Goal: Task Accomplishment & Management: Manage account settings

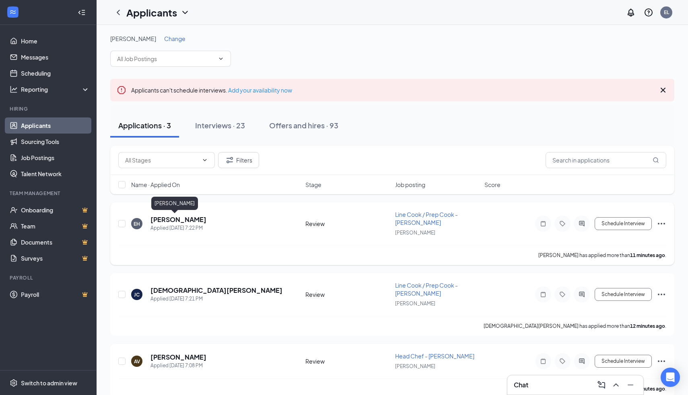
click at [166, 218] on h5 "[PERSON_NAME]" at bounding box center [178, 219] width 56 height 9
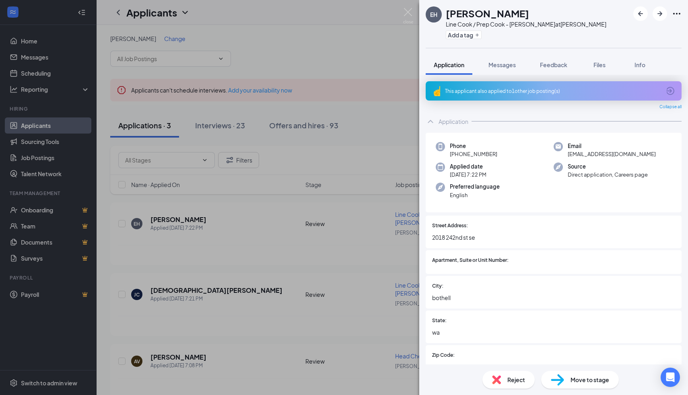
click at [474, 89] on div "This applicant also applied to 1 other job posting(s)" at bounding box center [553, 91] width 216 height 7
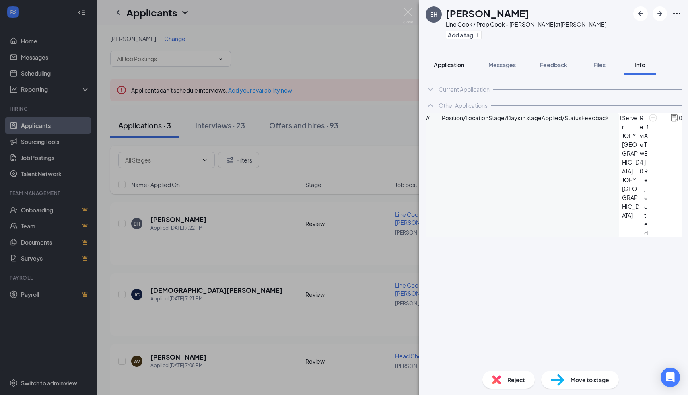
click at [448, 64] on span "Application" at bounding box center [449, 64] width 31 height 7
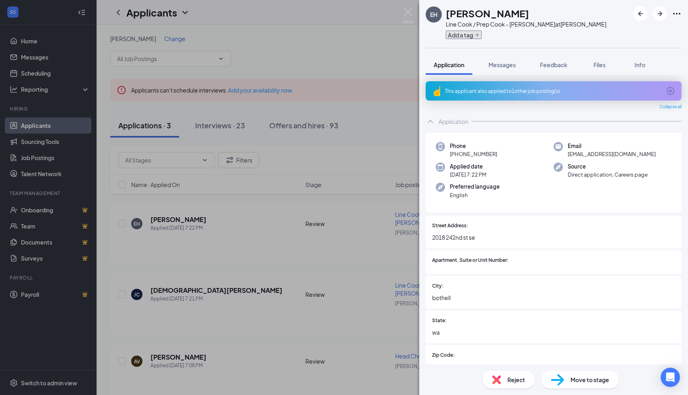
click at [457, 34] on button "Add a tag" at bounding box center [464, 35] width 36 height 8
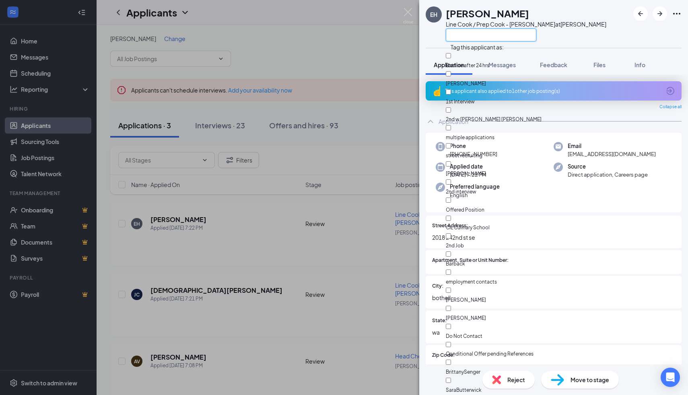
click at [466, 38] on input "text" at bounding box center [491, 35] width 90 height 13
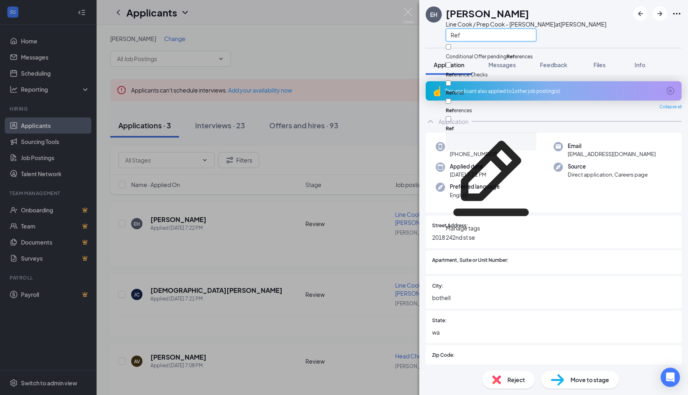
type input "Ref"
click at [451, 80] on input "Ref erral" at bounding box center [448, 82] width 5 height 5
checkbox input "true"
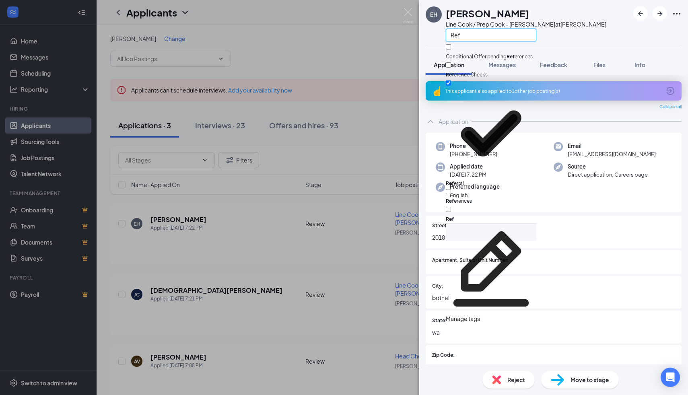
click at [504, 34] on input "Ref" at bounding box center [491, 35] width 90 height 13
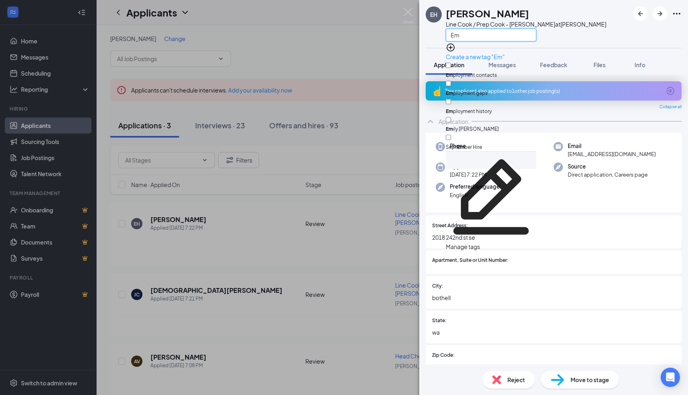
type input "Em"
click at [451, 117] on input "Em ily [PERSON_NAME]" at bounding box center [448, 119] width 5 height 5
checkbox input "true"
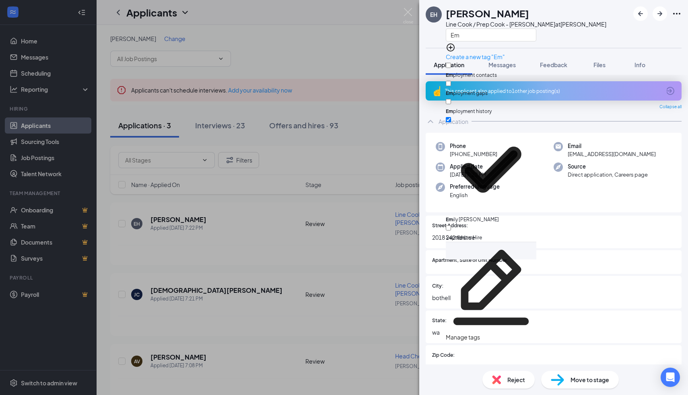
click at [528, 220] on div "Street Address: 2018 [GEOGRAPHIC_DATA]" at bounding box center [554, 232] width 256 height 33
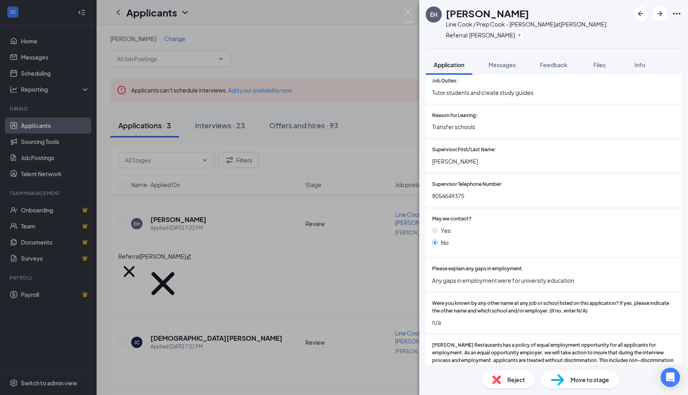
scroll to position [1718, 0]
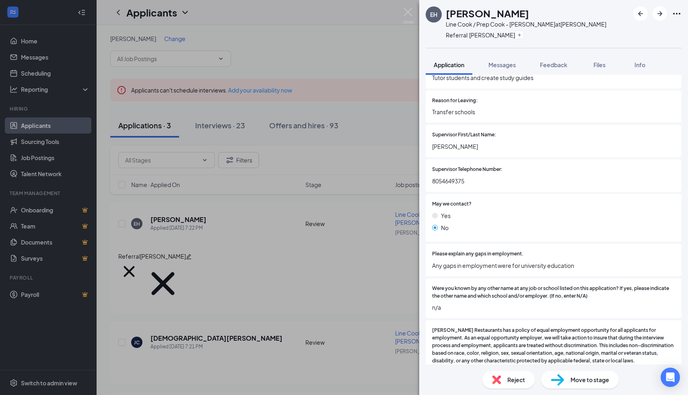
click at [569, 374] on div "Move to stage" at bounding box center [580, 380] width 78 height 18
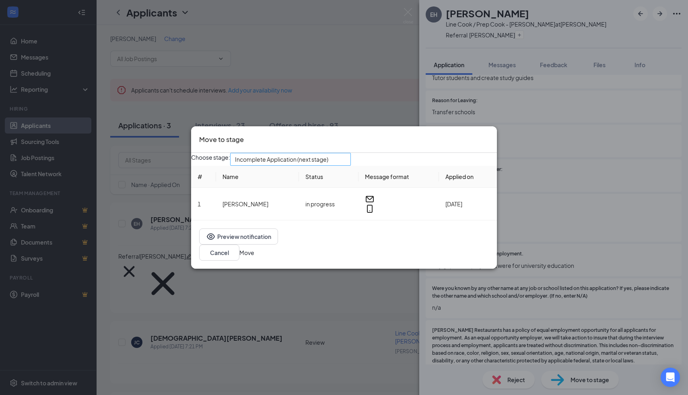
click at [337, 160] on div "Incomplete Application (next stage)" at bounding box center [290, 159] width 121 height 13
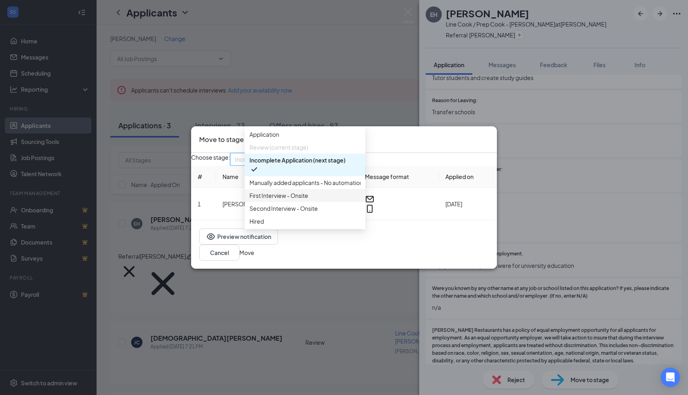
click at [333, 200] on span "First Interview - Onsite" at bounding box center [304, 195] width 111 height 9
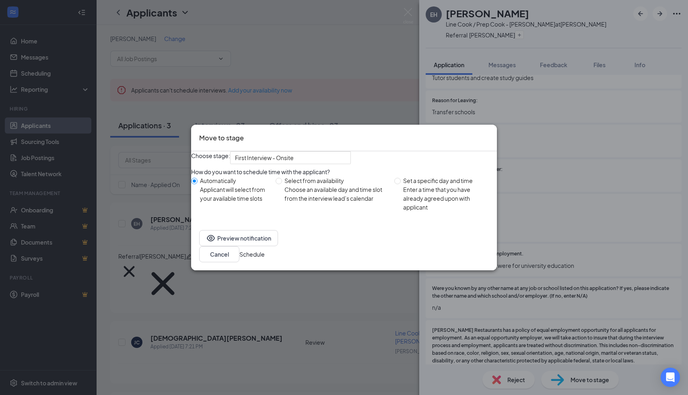
click at [265, 253] on button "Schedule" at bounding box center [251, 254] width 25 height 9
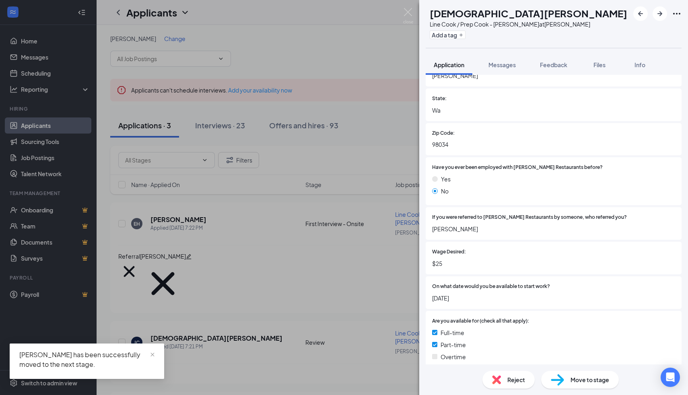
scroll to position [210, 0]
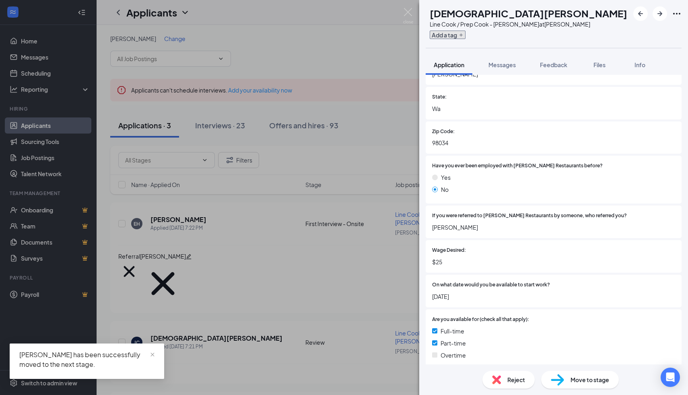
click at [463, 38] on button "Add a tag" at bounding box center [448, 35] width 36 height 8
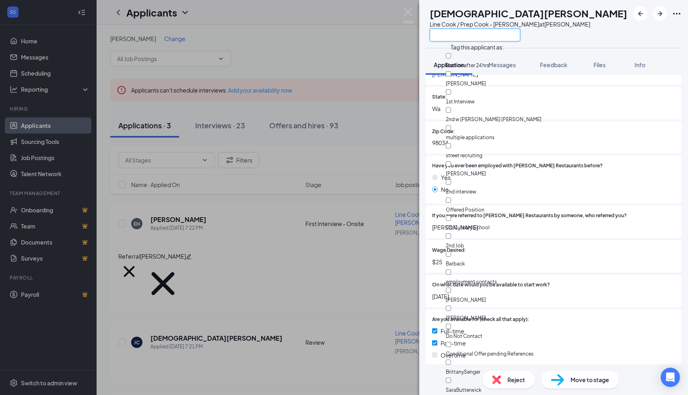
click at [463, 39] on input "text" at bounding box center [475, 35] width 90 height 13
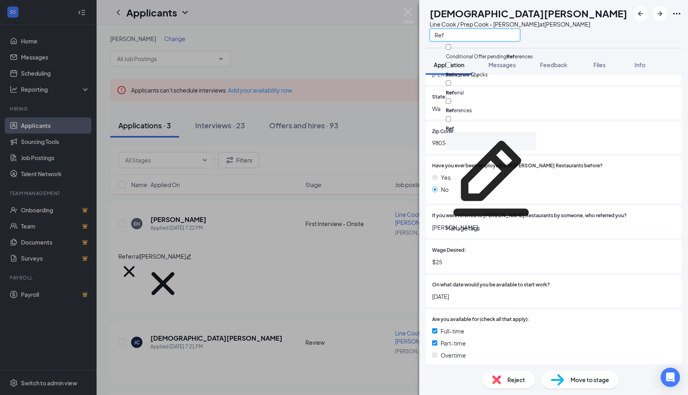
type input "Ref"
click at [451, 80] on input "Ref erral" at bounding box center [448, 82] width 5 height 5
checkbox input "true"
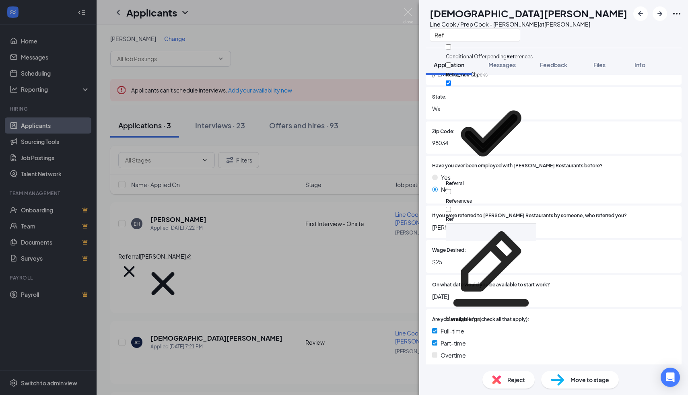
click at [487, 223] on span "[PERSON_NAME]" at bounding box center [553, 227] width 243 height 9
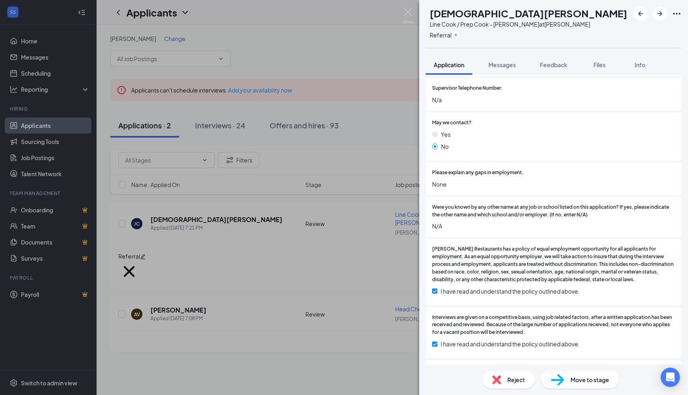
scroll to position [1807, 0]
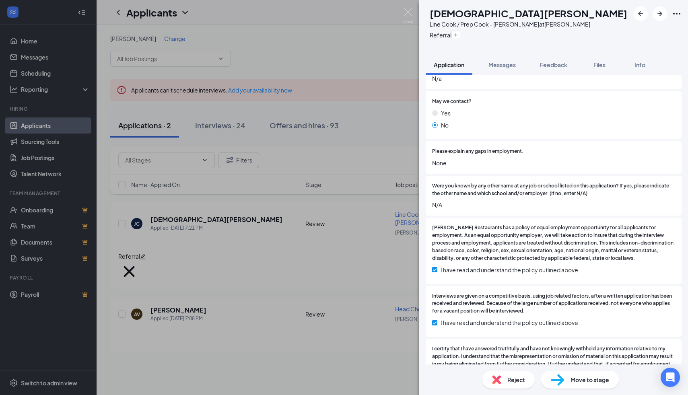
click at [415, 12] on div "[PERSON_NAME] Line Cook / Prep Cook - [PERSON_NAME] at [PERSON_NAME] Referral A…" at bounding box center [344, 197] width 688 height 395
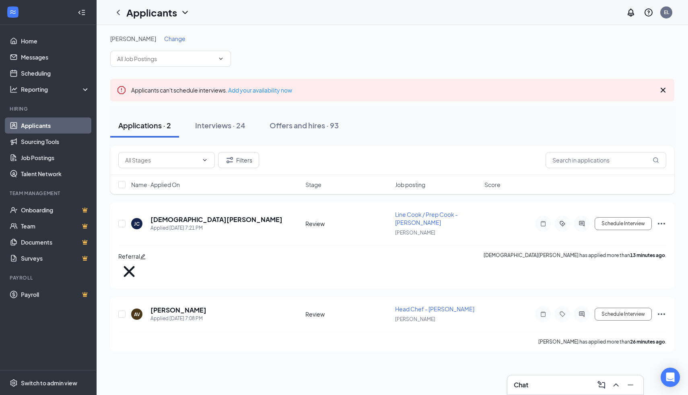
click at [164, 37] on span "Change" at bounding box center [174, 38] width 21 height 7
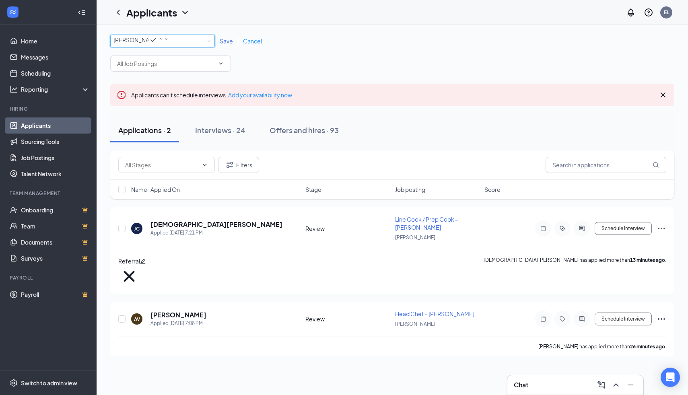
click at [159, 39] on div "[PERSON_NAME]" at bounding box center [141, 40] width 56 height 10
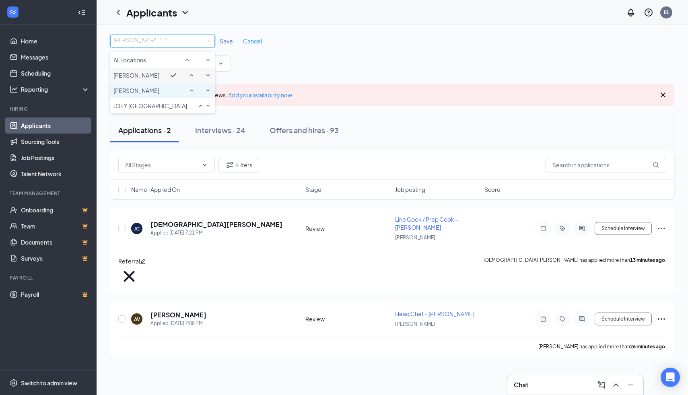
click at [158, 94] on span "[PERSON_NAME]" at bounding box center [136, 90] width 46 height 7
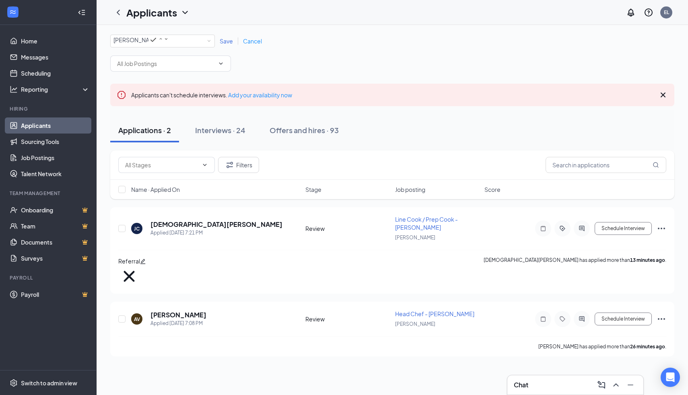
click at [229, 47] on div "All Locations [PERSON_NAME] Southcenter Save Cancel" at bounding box center [392, 41] width 564 height 13
click at [227, 43] on span "Save" at bounding box center [226, 40] width 13 height 7
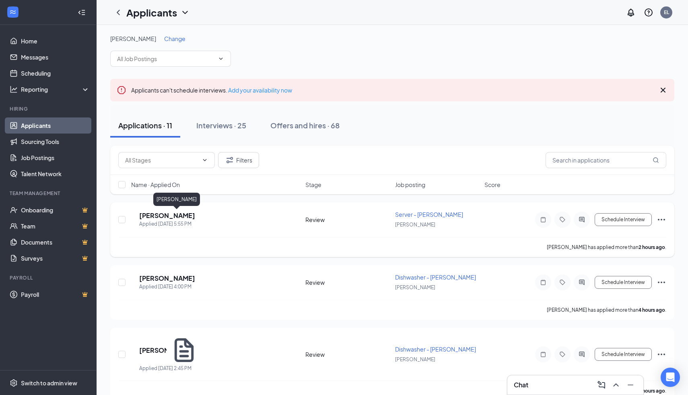
click at [181, 214] on h5 "[PERSON_NAME]" at bounding box center [167, 215] width 56 height 9
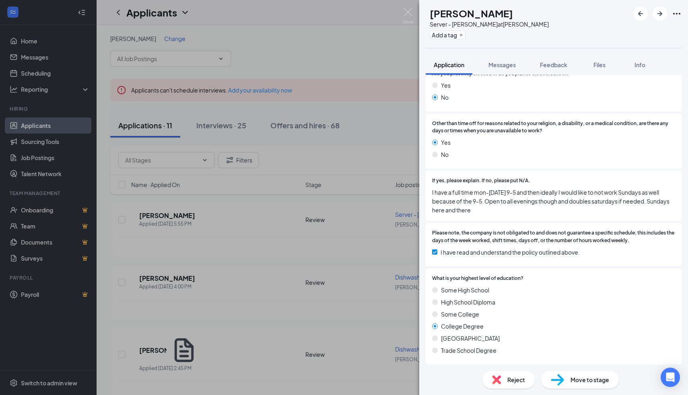
scroll to position [518, 0]
click at [452, 29] on div "Add a tag" at bounding box center [489, 34] width 119 height 13
click at [452, 36] on button "Add a tag" at bounding box center [448, 35] width 36 height 8
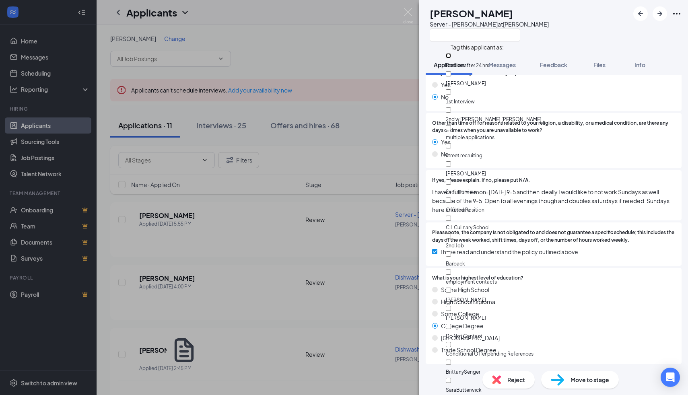
click at [450, 58] on input "Decline after 24 hrs" at bounding box center [448, 55] width 5 height 5
checkbox input "true"
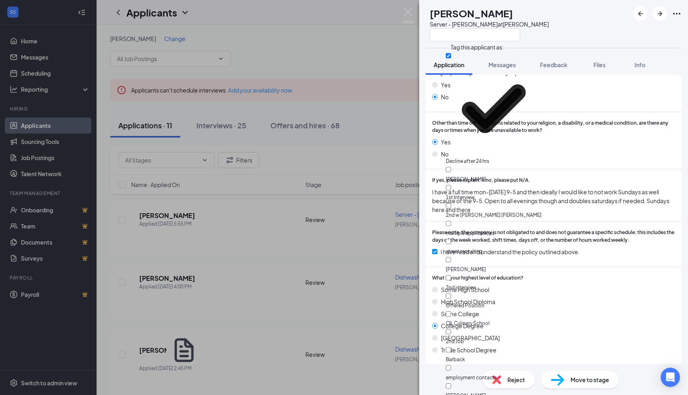
click at [469, 248] on span "I have read and understand the policy outlined above." at bounding box center [509, 251] width 139 height 9
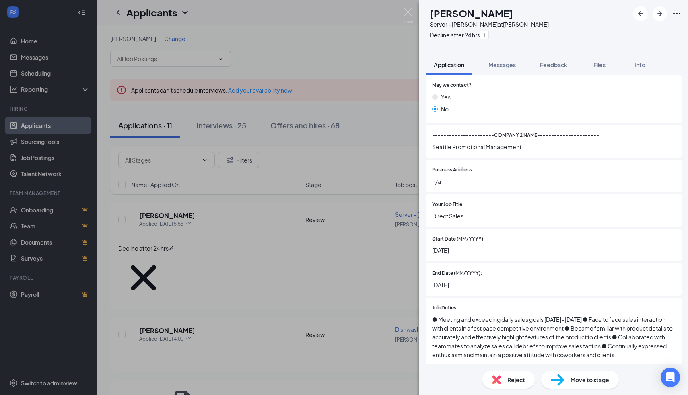
scroll to position [1193, 0]
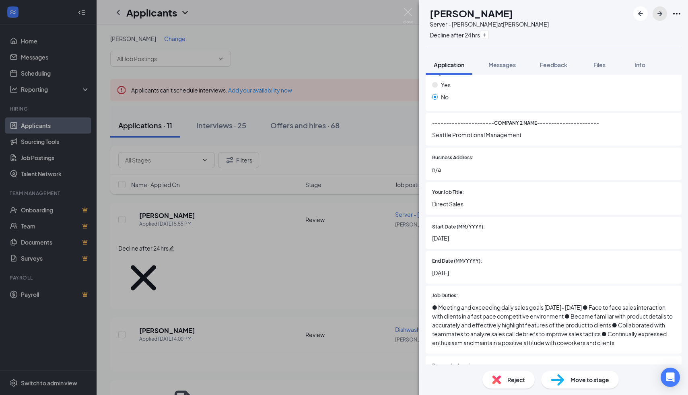
click at [659, 10] on icon "ArrowRight" at bounding box center [660, 14] width 10 height 10
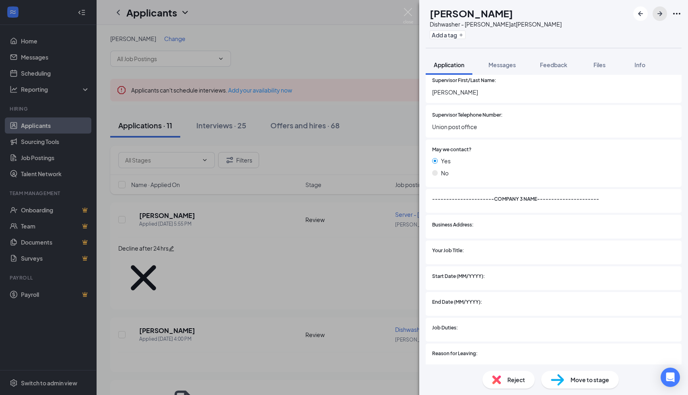
scroll to position [1435, 0]
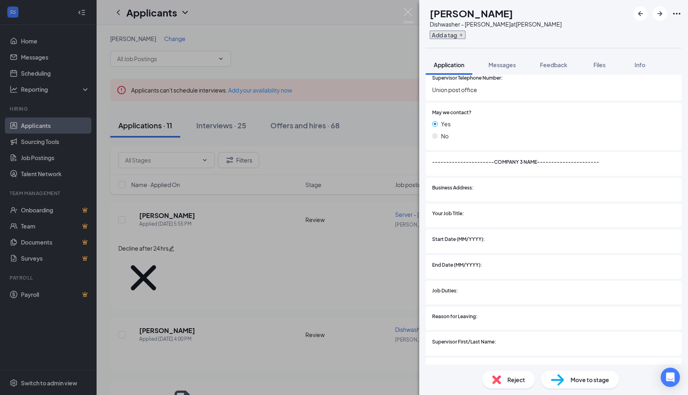
click at [465, 36] on button "Add a tag" at bounding box center [448, 35] width 36 height 8
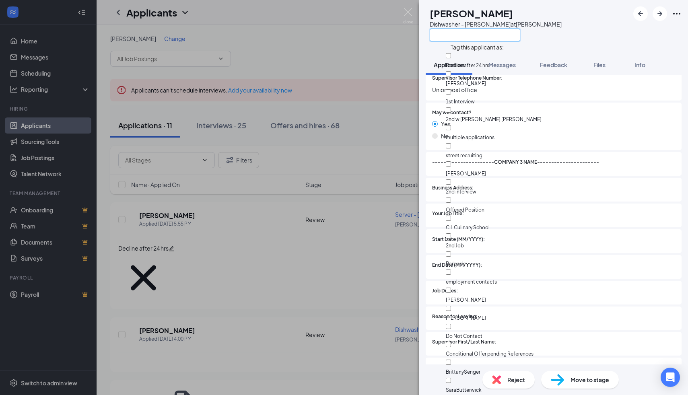
click at [465, 39] on input "text" at bounding box center [475, 35] width 90 height 13
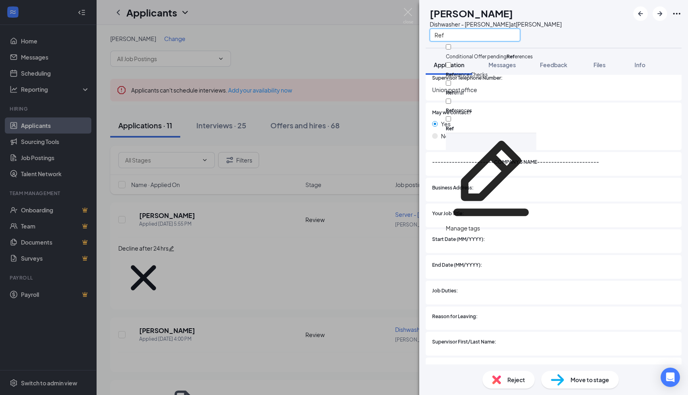
type input "Ref"
click at [451, 80] on input "Ref erral" at bounding box center [448, 82] width 5 height 5
checkbox input "true"
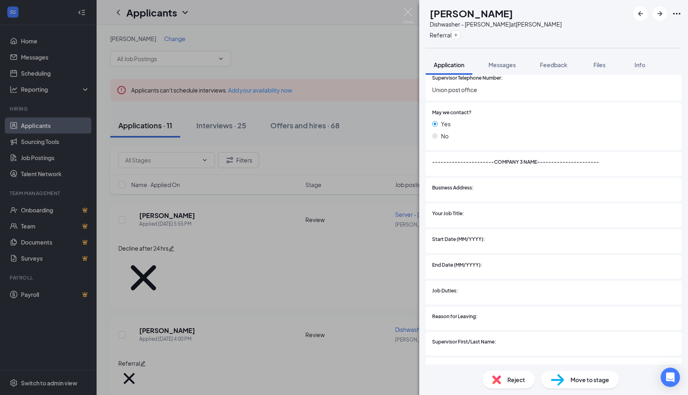
click at [602, 378] on span "Move to stage" at bounding box center [589, 379] width 39 height 9
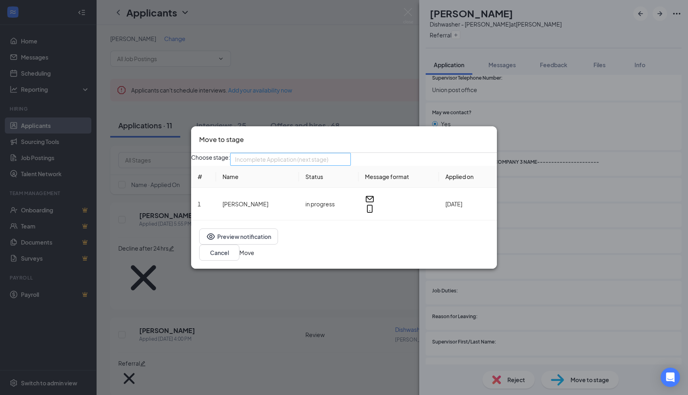
click at [334, 166] on div "Incomplete Application (next stage) 3939974 3961058 3990480 Application Review …" at bounding box center [290, 159] width 121 height 13
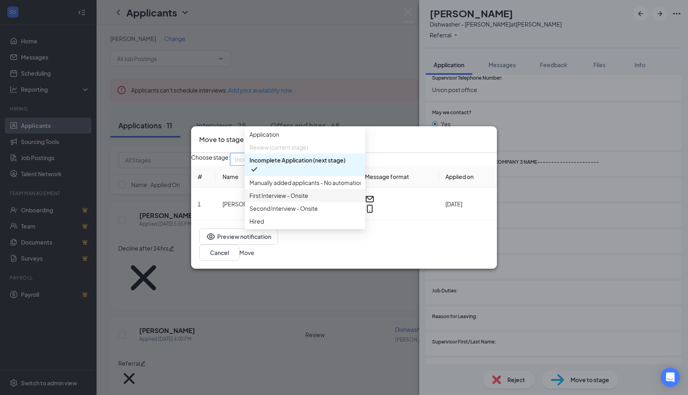
click at [316, 200] on span "First Interview - Onsite" at bounding box center [304, 195] width 111 height 9
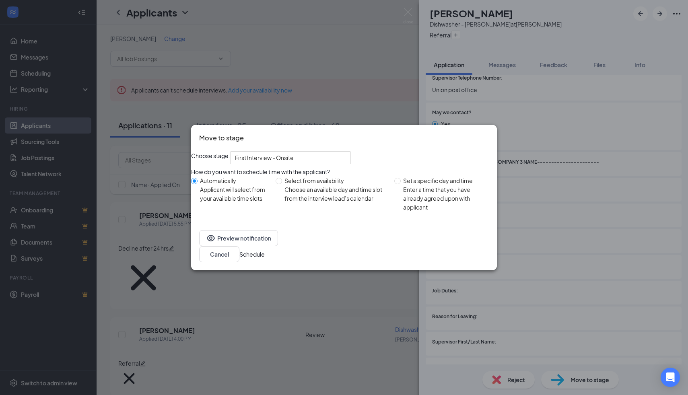
click at [265, 259] on button "Schedule" at bounding box center [251, 254] width 25 height 9
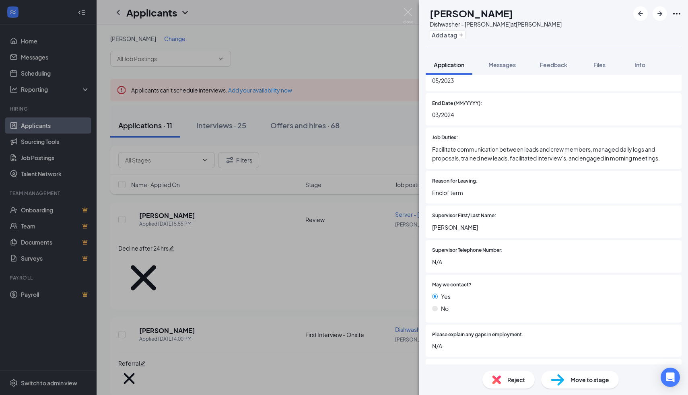
scroll to position [1746, 0]
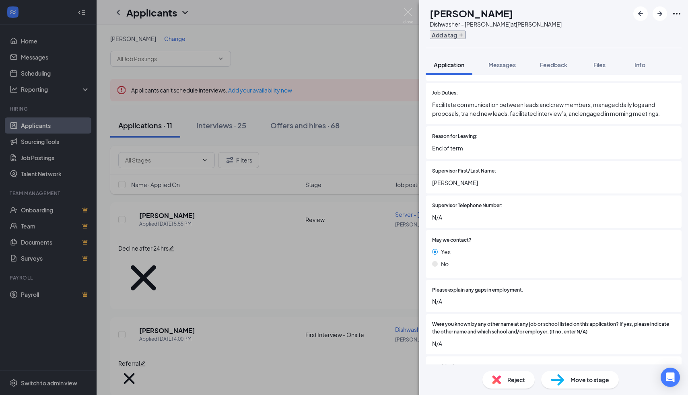
click at [460, 33] on button "Add a tag" at bounding box center [448, 35] width 36 height 8
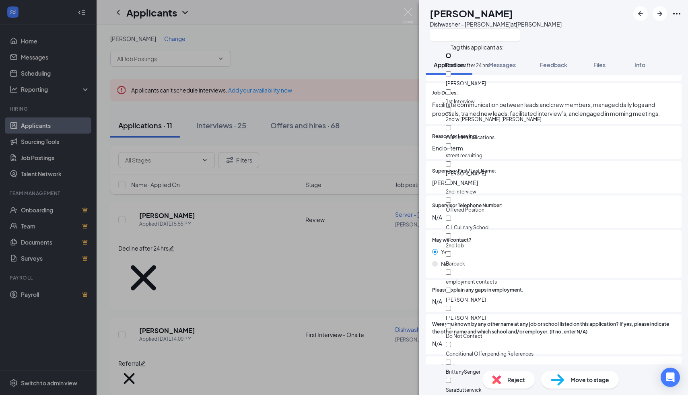
click at [451, 56] on input "Decline after 24 hrs" at bounding box center [448, 55] width 5 height 5
checkbox input "true"
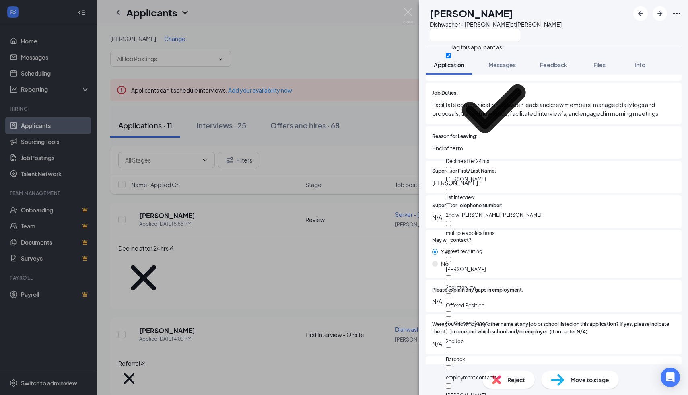
click at [612, 39] on div "IV [PERSON_NAME] - [PERSON_NAME] at [PERSON_NAME]" at bounding box center [553, 24] width 269 height 48
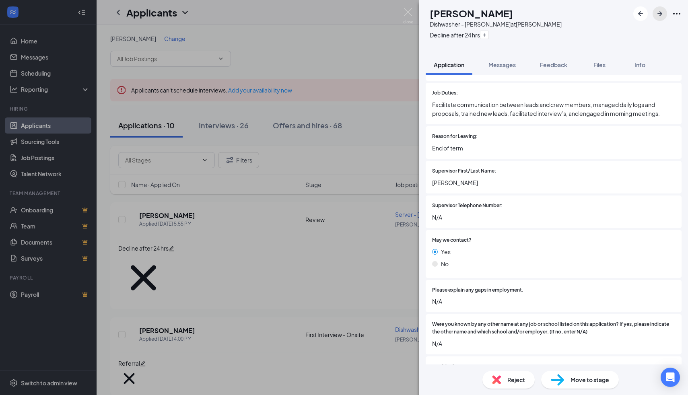
click at [659, 17] on icon "ArrowRight" at bounding box center [660, 14] width 10 height 10
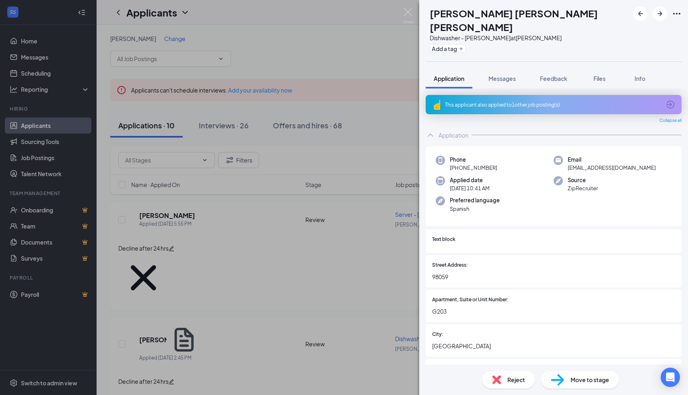
click at [522, 101] on div "This applicant also applied to 1 other job posting(s)" at bounding box center [553, 104] width 216 height 7
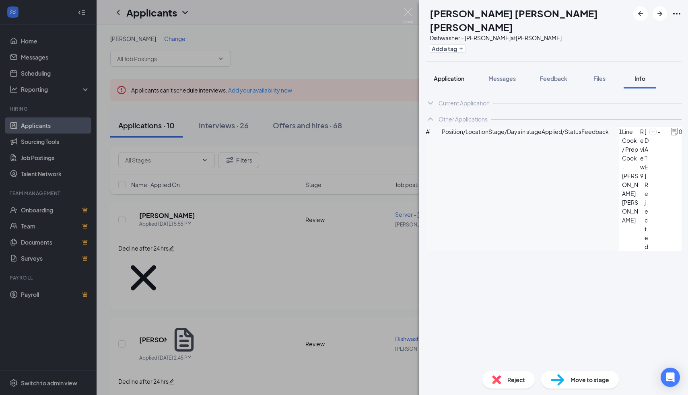
click at [458, 75] on span "Application" at bounding box center [449, 78] width 31 height 7
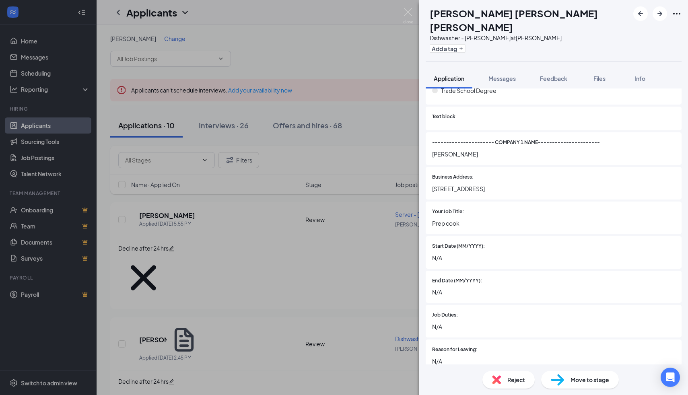
scroll to position [828, 0]
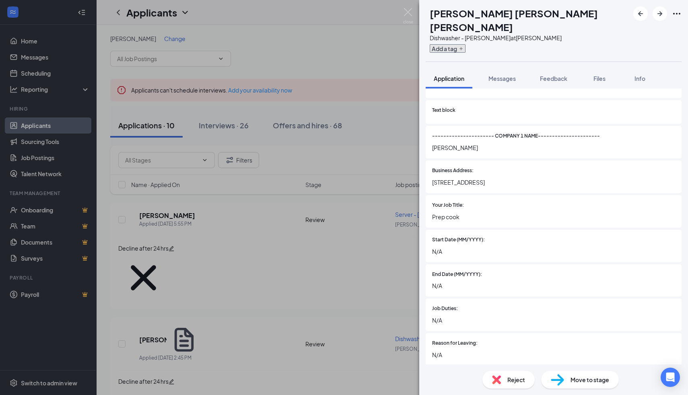
click at [460, 44] on button "Add a tag" at bounding box center [448, 48] width 36 height 8
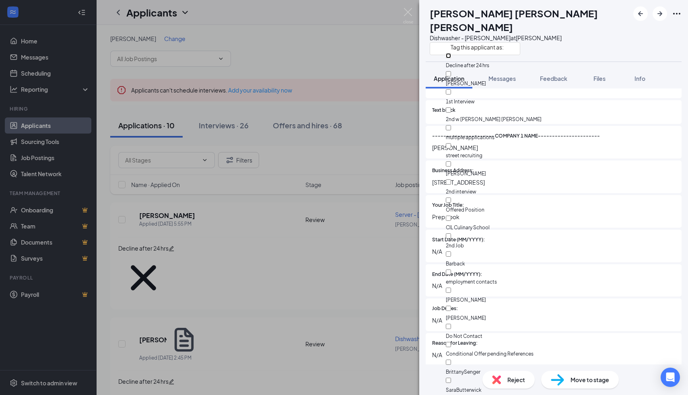
click at [451, 58] on input "Decline after 24 hrs" at bounding box center [448, 55] width 5 height 5
checkbox input "true"
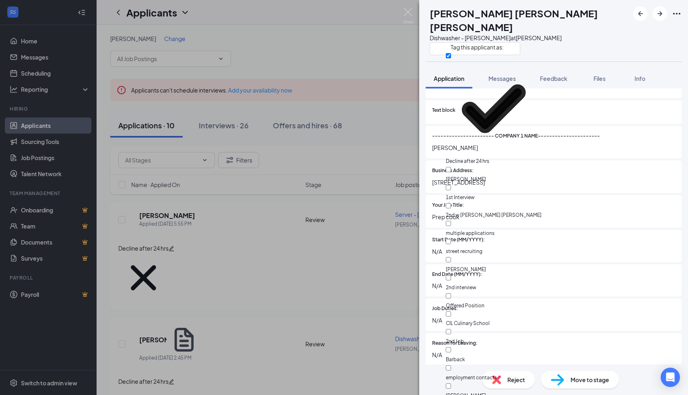
click at [580, 45] on div "MM [PERSON_NAME] [PERSON_NAME] [PERSON_NAME] Dishwasher - [PERSON_NAME] at [PER…" at bounding box center [553, 31] width 269 height 62
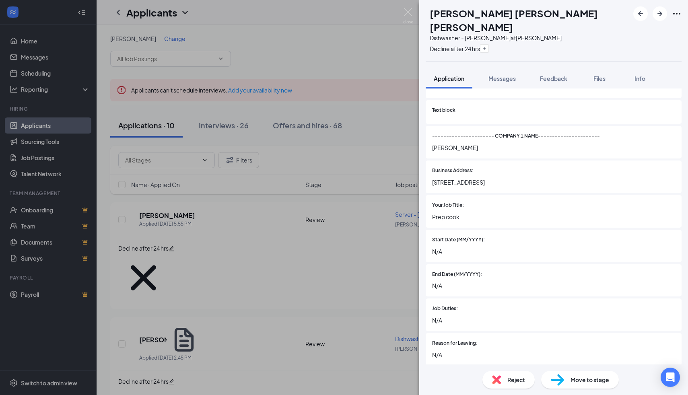
click at [660, 21] on div "MM [PERSON_NAME] [PERSON_NAME] [PERSON_NAME] Dishwasher - [PERSON_NAME] at [PER…" at bounding box center [553, 31] width 269 height 62
click at [659, 17] on icon "ArrowRight" at bounding box center [660, 14] width 10 height 10
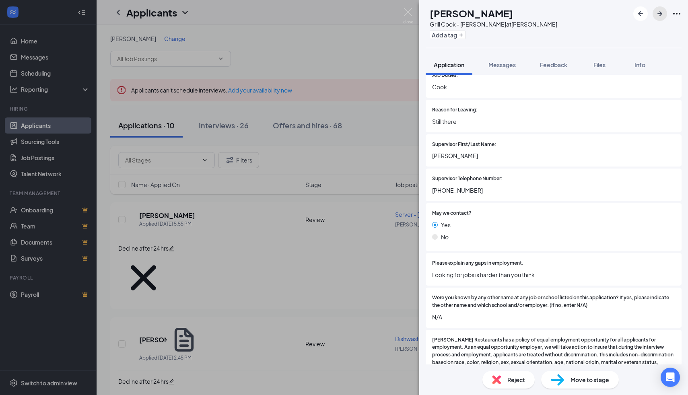
scroll to position [1680, 0]
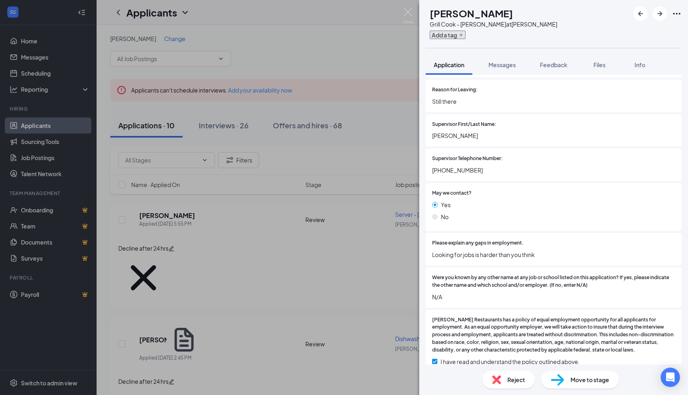
click at [460, 37] on button "Add a tag" at bounding box center [448, 35] width 36 height 8
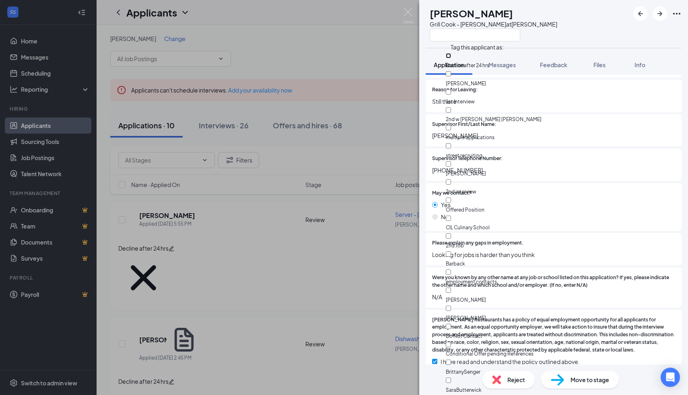
click at [451, 56] on input "Decline after 24 hrs" at bounding box center [448, 55] width 5 height 5
checkbox input "true"
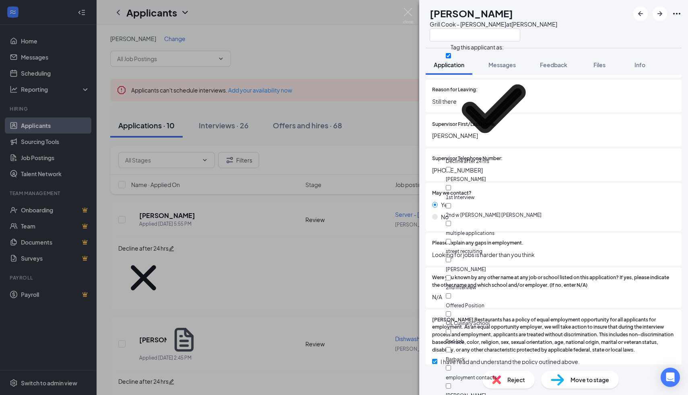
click at [573, 48] on div "MD [PERSON_NAME] Grill Cook - [PERSON_NAME] at [PERSON_NAME] Application Messag…" at bounding box center [553, 197] width 269 height 395
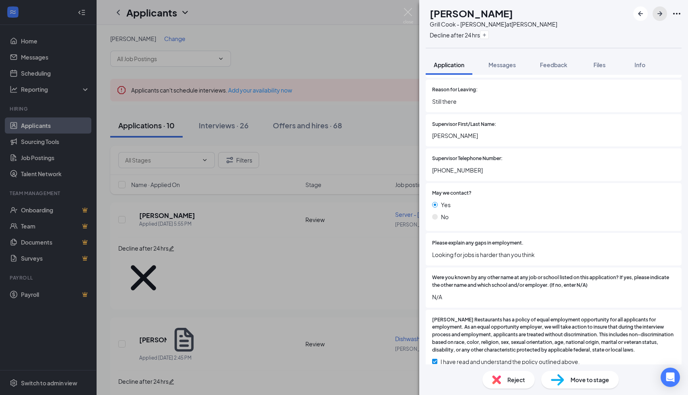
click at [660, 19] on button "button" at bounding box center [659, 13] width 14 height 14
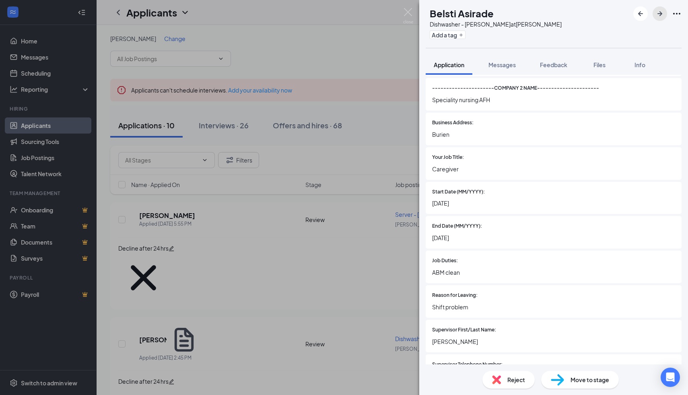
scroll to position [1159, 0]
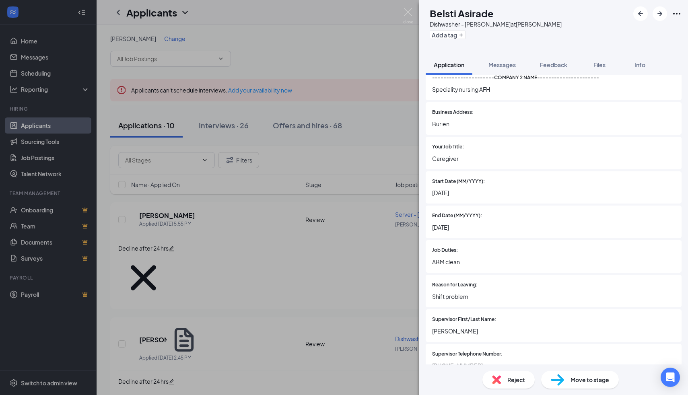
click at [465, 29] on div "Add a tag" at bounding box center [496, 34] width 132 height 13
click at [455, 36] on button "Add a tag" at bounding box center [448, 35] width 36 height 8
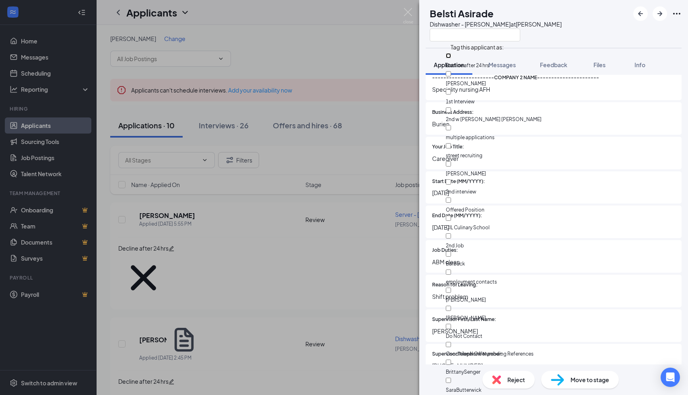
click at [451, 57] on input "Decline after 24 hrs" at bounding box center [448, 55] width 5 height 5
checkbox input "true"
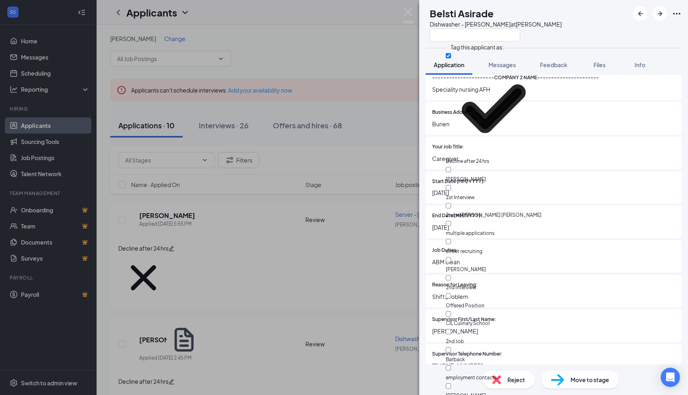
click at [587, 49] on div "BA Belsti Asirade Dishwasher - [PERSON_NAME] at [PERSON_NAME] Application Messa…" at bounding box center [553, 197] width 269 height 395
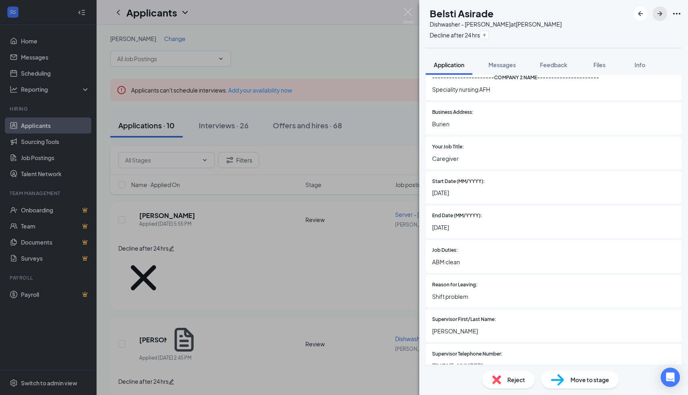
click at [658, 15] on icon "ArrowRight" at bounding box center [660, 14] width 10 height 10
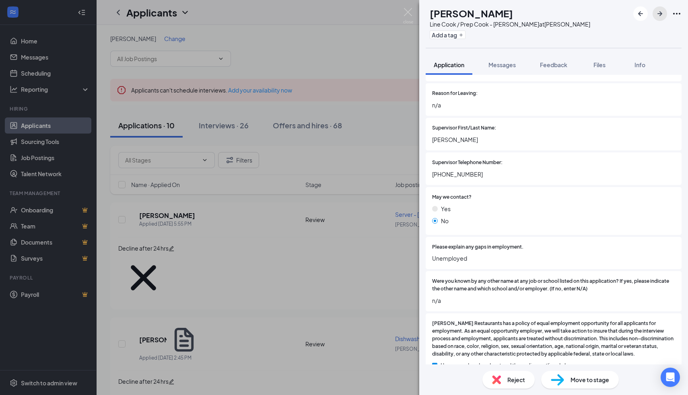
scroll to position [1352, 0]
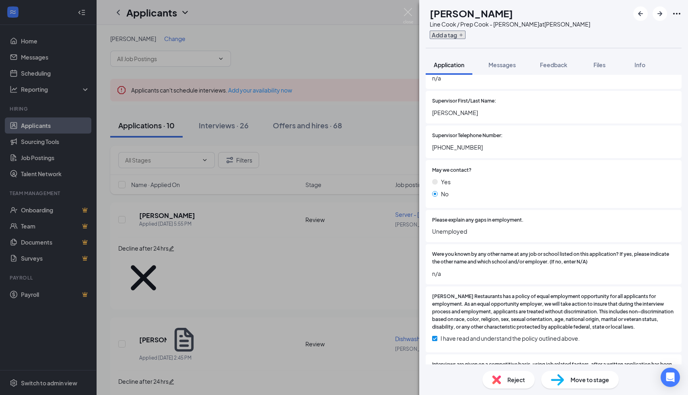
click at [458, 35] on button "Add a tag" at bounding box center [448, 35] width 36 height 8
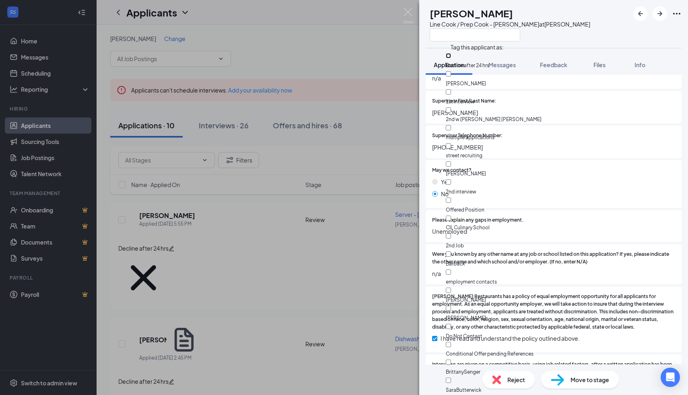
click at [451, 58] on input "Decline after 24 hrs" at bounding box center [448, 55] width 5 height 5
checkbox input "true"
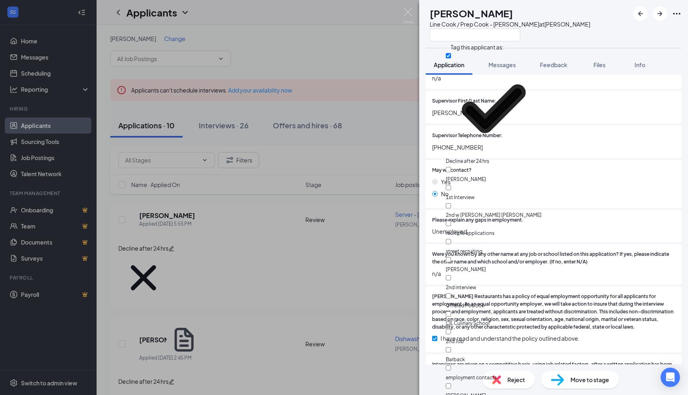
click at [576, 41] on div at bounding box center [510, 34] width 160 height 13
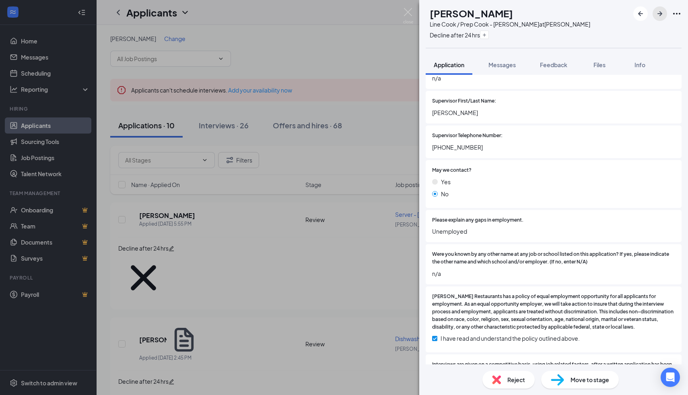
click at [662, 10] on icon "ArrowRight" at bounding box center [660, 14] width 10 height 10
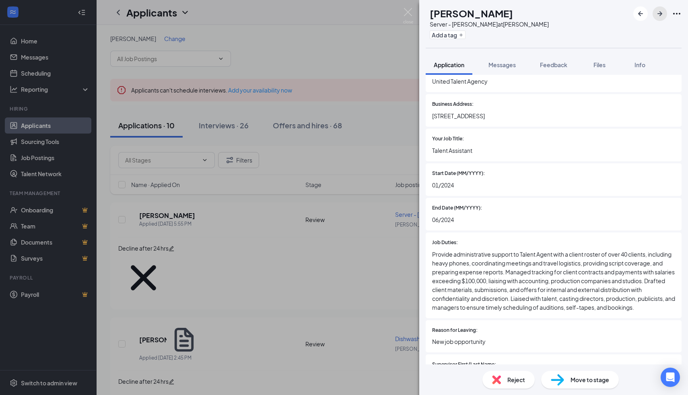
scroll to position [1210, 0]
click at [578, 379] on span "Move to stage" at bounding box center [589, 379] width 39 height 9
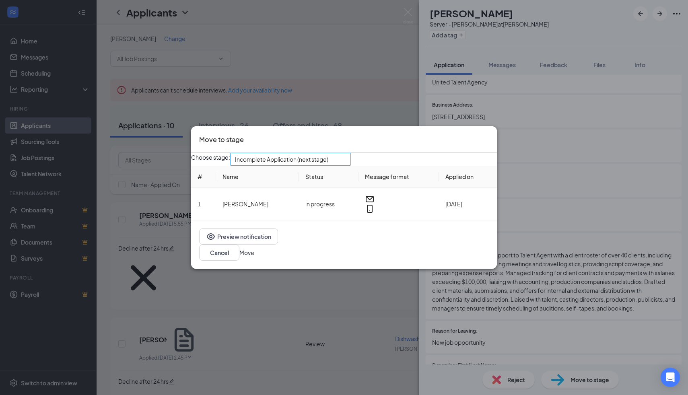
click at [328, 162] on span "Incomplete Application (next stage)" at bounding box center [281, 159] width 93 height 12
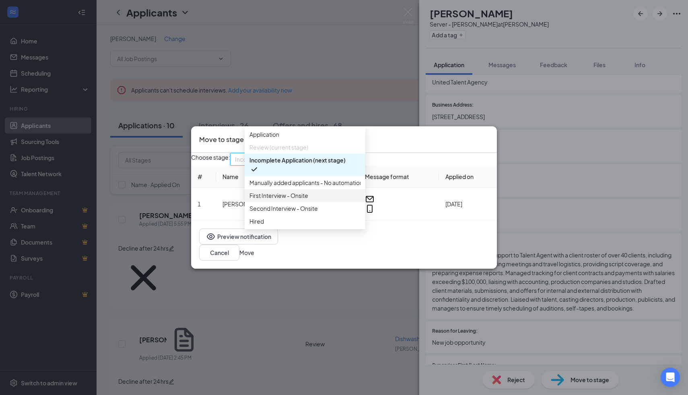
click at [311, 200] on span "First Interview - Onsite" at bounding box center [304, 195] width 111 height 9
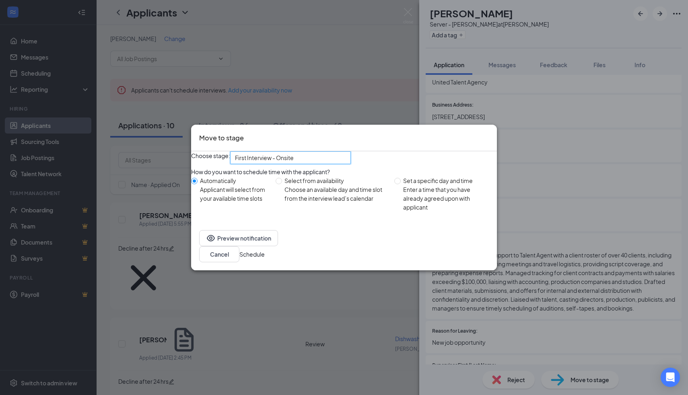
click at [265, 259] on button "Schedule" at bounding box center [251, 254] width 25 height 9
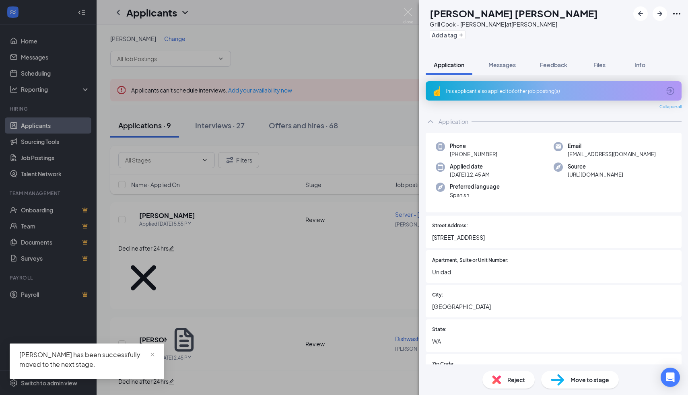
click at [580, 93] on div "This applicant also applied to 6 other job posting(s)" at bounding box center [553, 91] width 216 height 7
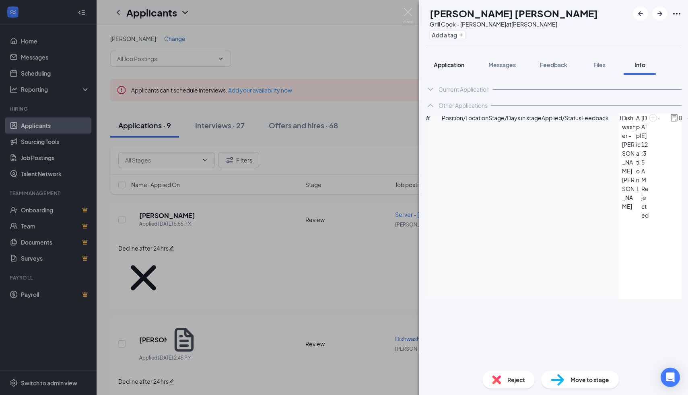
click at [439, 72] on button "Application" at bounding box center [449, 65] width 47 height 20
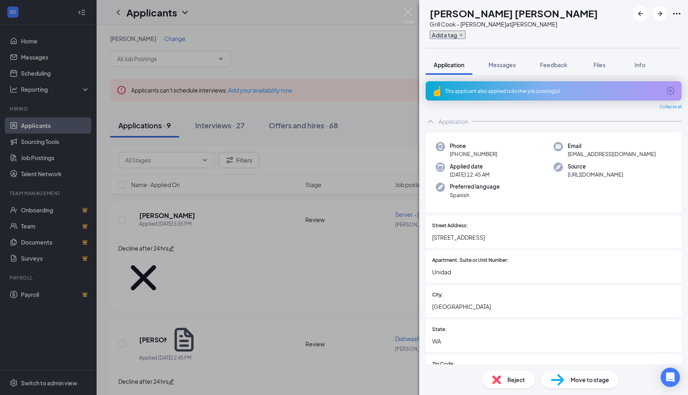
click at [465, 37] on button "Add a tag" at bounding box center [448, 35] width 36 height 8
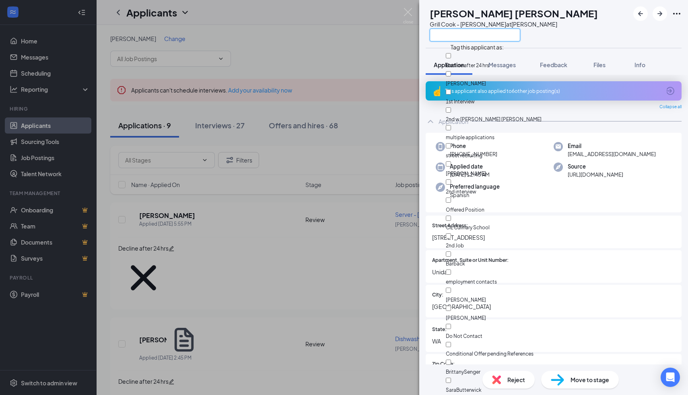
click at [465, 37] on input "text" at bounding box center [475, 35] width 90 height 13
click at [451, 54] on input "Decline after 24 hrs" at bounding box center [448, 55] width 5 height 5
checkbox input "true"
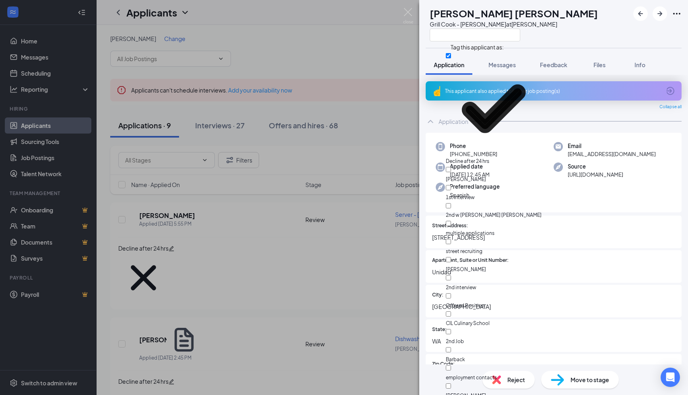
click at [485, 266] on div "Apartment, Suite or Unit Number: Unidad" at bounding box center [553, 267] width 243 height 20
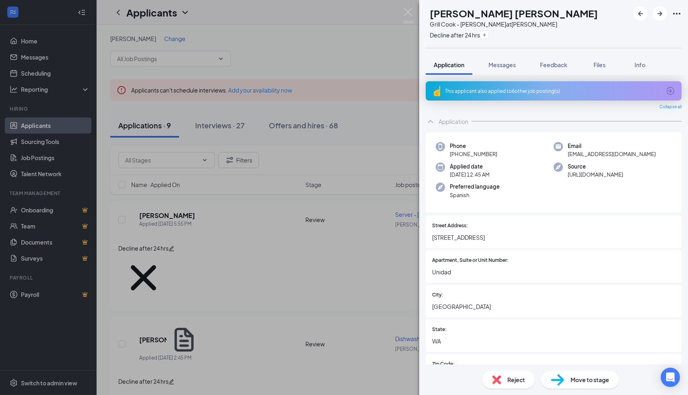
click at [513, 97] on div "This applicant also applied to 6 other job posting(s)" at bounding box center [554, 90] width 256 height 19
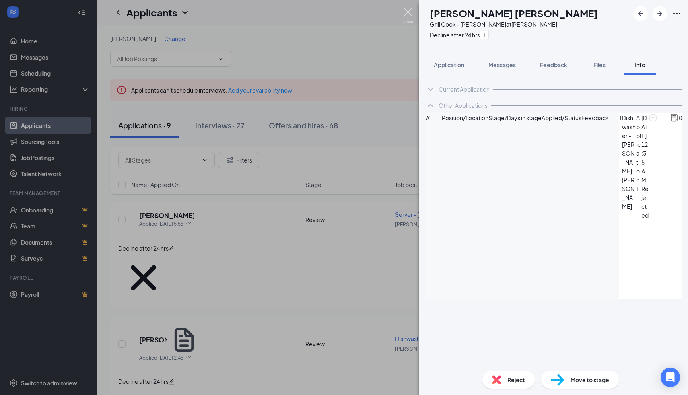
click at [409, 11] on img at bounding box center [408, 16] width 10 height 16
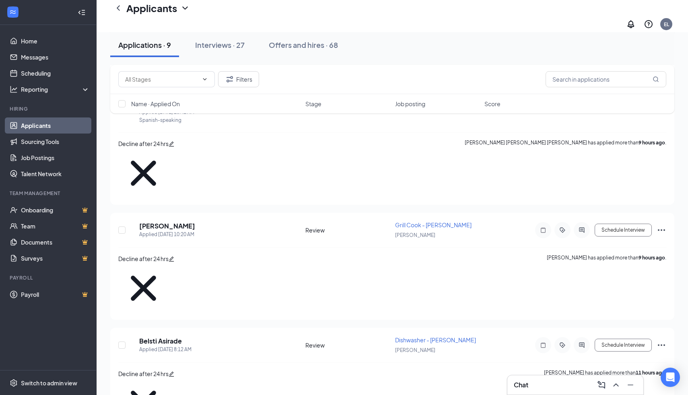
scroll to position [426, 0]
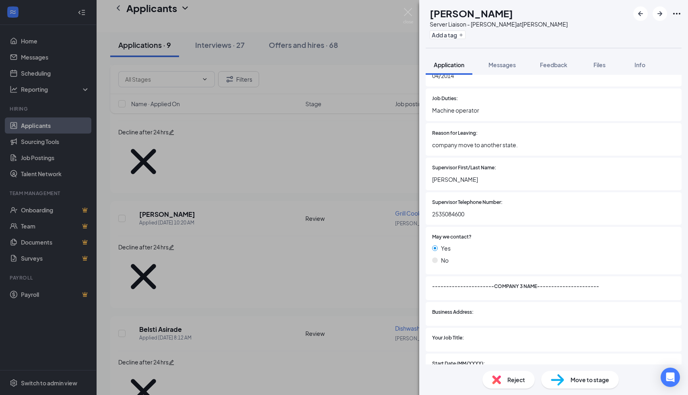
scroll to position [1314, 0]
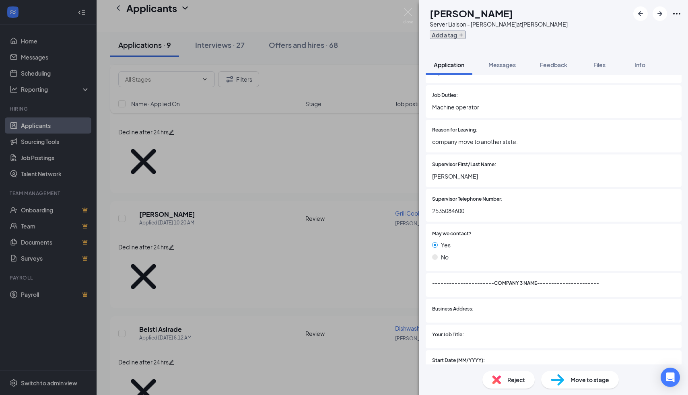
click at [459, 38] on button "Add a tag" at bounding box center [448, 35] width 36 height 8
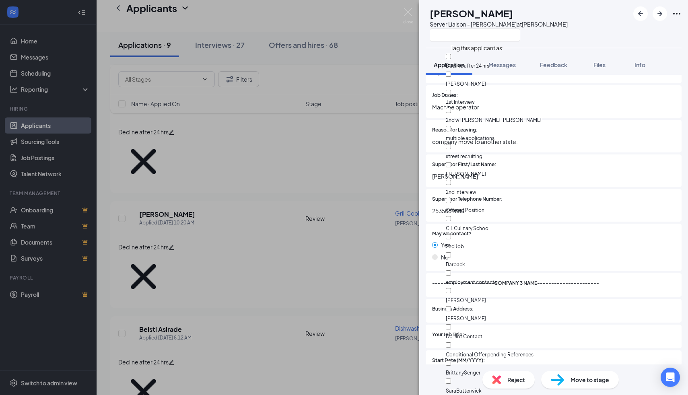
click at [452, 50] on span "Tag this applicant as:" at bounding box center [477, 46] width 63 height 14
click at [451, 54] on input "Decline after 24 hrs" at bounding box center [448, 56] width 5 height 5
checkbox input "true"
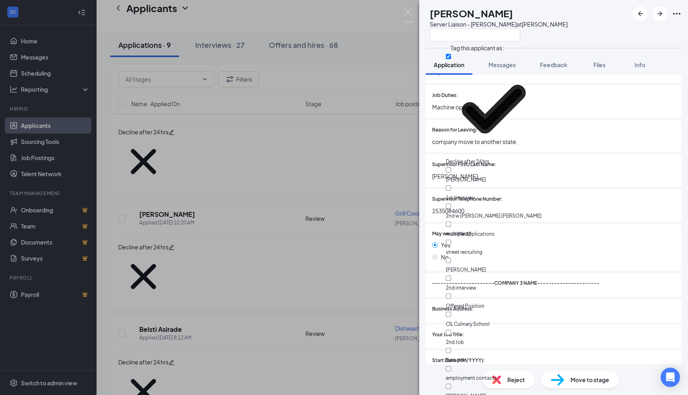
click at [580, 42] on div "MM [PERSON_NAME] Server Liaison - [PERSON_NAME] at [PERSON_NAME]" at bounding box center [553, 24] width 269 height 48
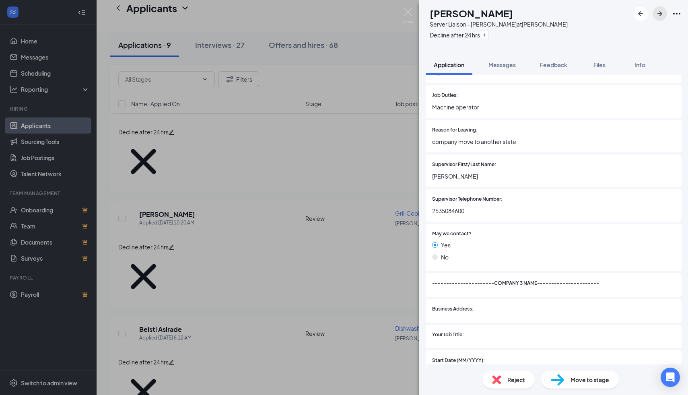
click at [663, 12] on icon "ArrowRight" at bounding box center [660, 14] width 10 height 10
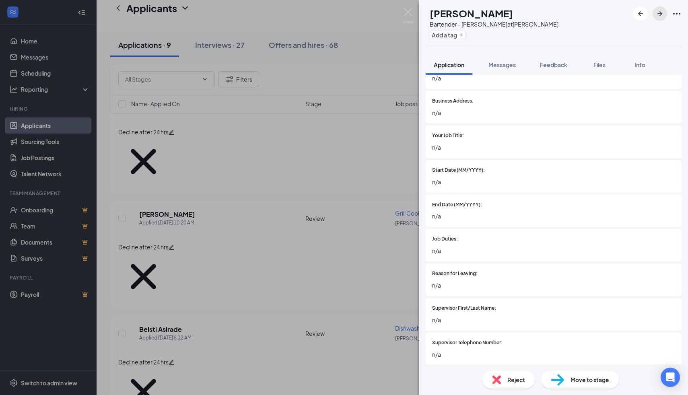
scroll to position [1163, 0]
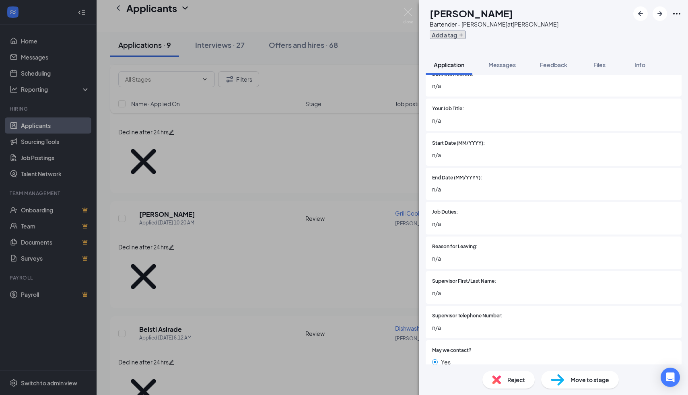
click at [461, 37] on button "Add a tag" at bounding box center [448, 35] width 36 height 8
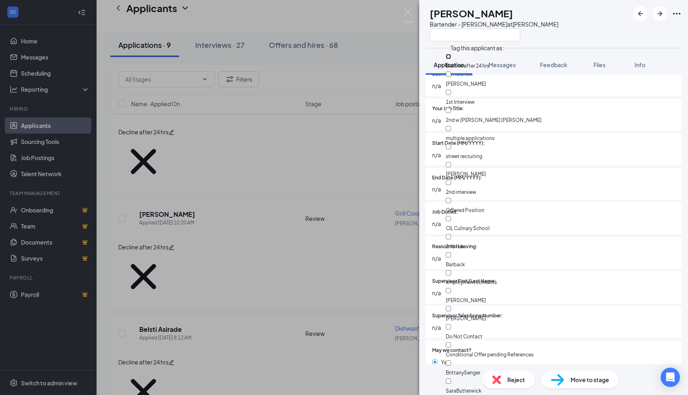
click at [451, 59] on input "Decline after 24 hrs" at bounding box center [448, 56] width 5 height 5
checkbox input "true"
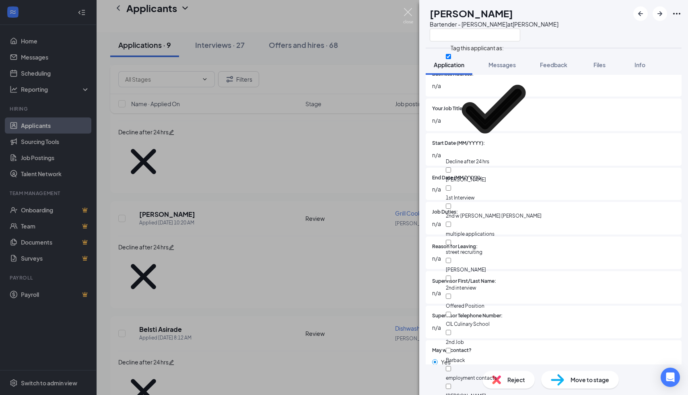
click at [410, 13] on img at bounding box center [408, 16] width 10 height 16
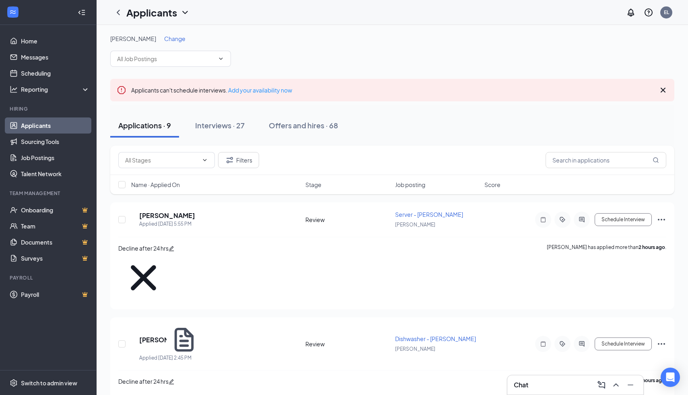
click at [178, 35] on span "Change" at bounding box center [174, 38] width 21 height 7
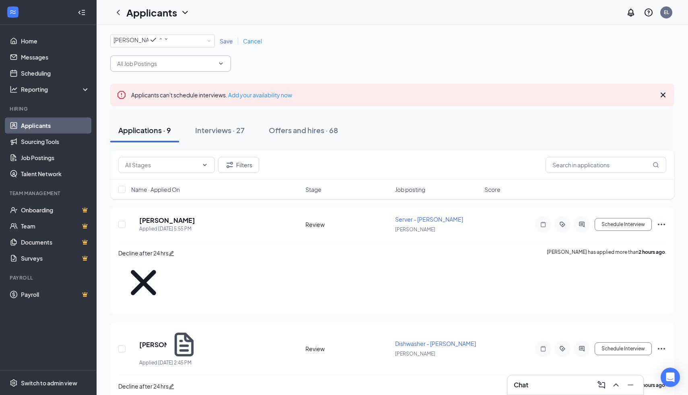
click at [175, 62] on span at bounding box center [170, 64] width 121 height 16
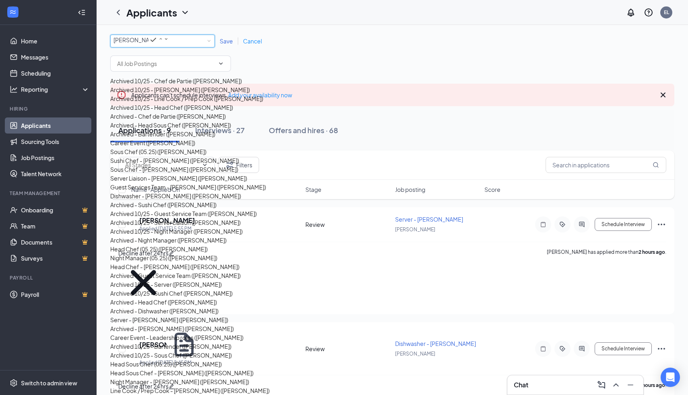
click at [175, 47] on div "All Locations [PERSON_NAME]" at bounding box center [162, 41] width 105 height 13
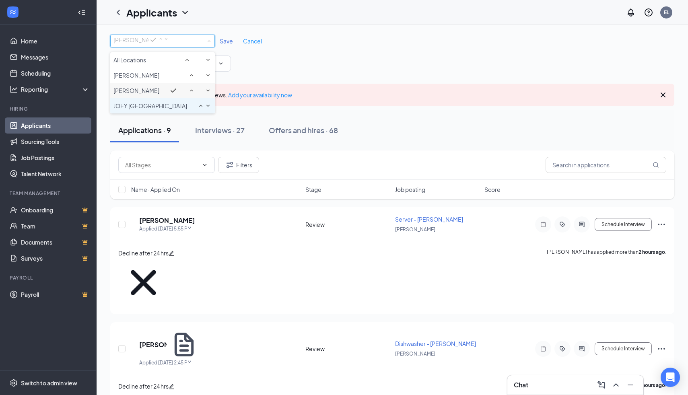
click at [172, 109] on span "JOEY [GEOGRAPHIC_DATA]" at bounding box center [150, 105] width 74 height 7
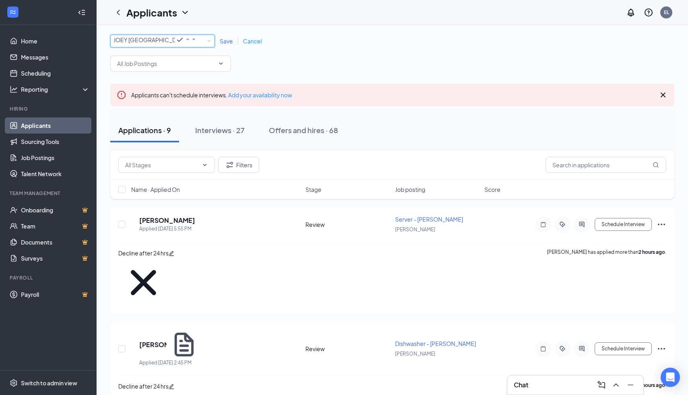
click at [227, 43] on span "Save" at bounding box center [226, 40] width 13 height 7
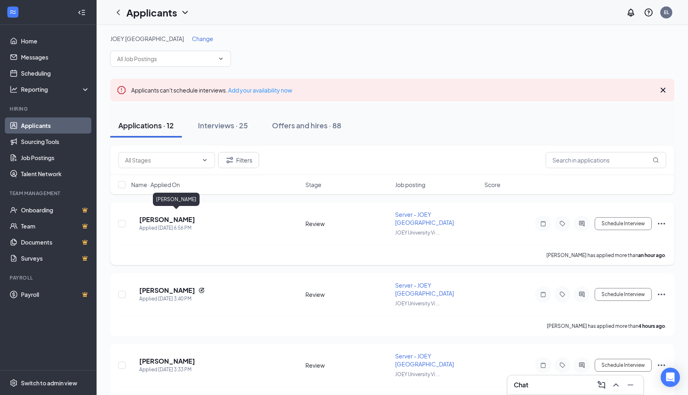
click at [179, 218] on h5 "[PERSON_NAME]" at bounding box center [167, 219] width 56 height 9
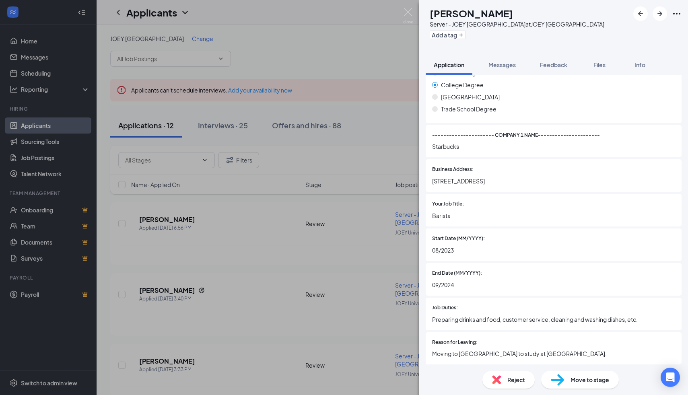
scroll to position [738, 0]
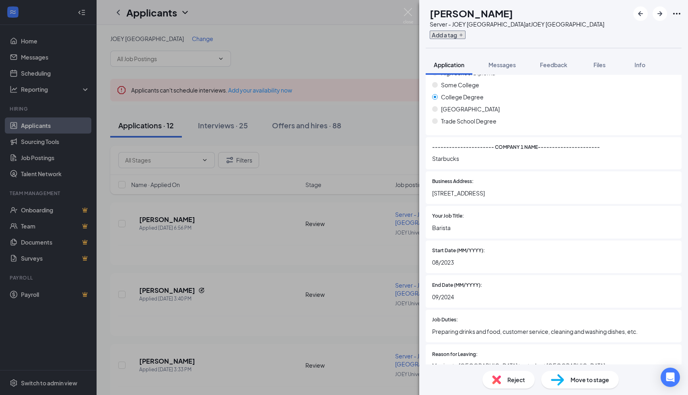
click at [465, 36] on button "Add a tag" at bounding box center [448, 35] width 36 height 8
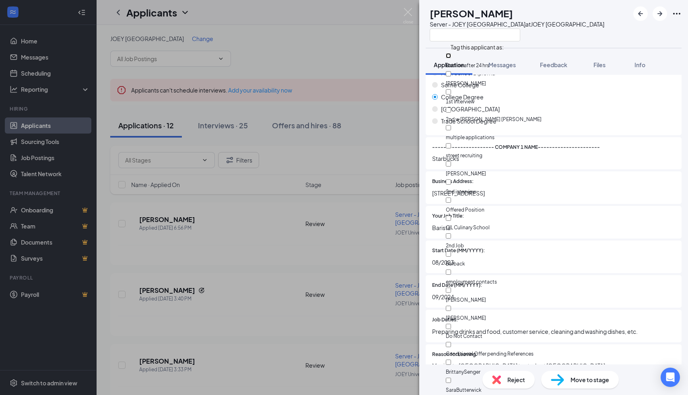
click at [451, 57] on input "Decline after 24 hrs" at bounding box center [448, 55] width 5 height 5
checkbox input "true"
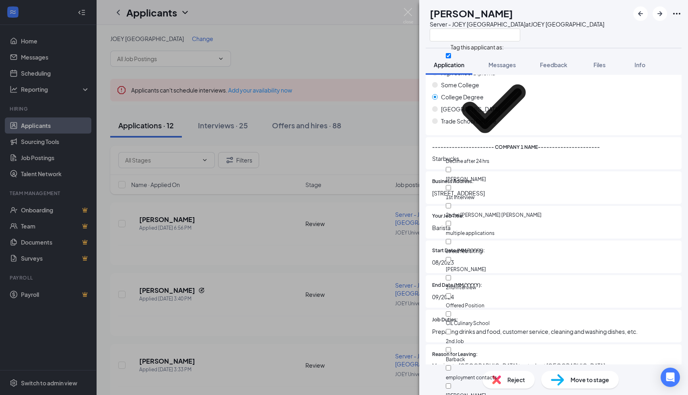
click at [587, 38] on div at bounding box center [517, 34] width 175 height 13
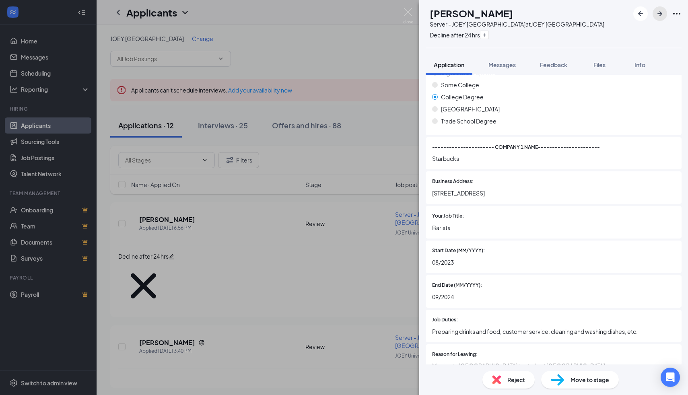
click at [662, 19] on button "button" at bounding box center [659, 13] width 14 height 14
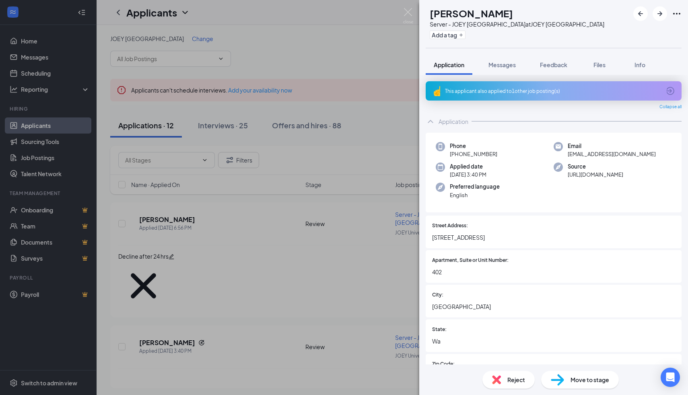
click at [517, 88] on div "This applicant also applied to 1 other job posting(s)" at bounding box center [553, 91] width 216 height 7
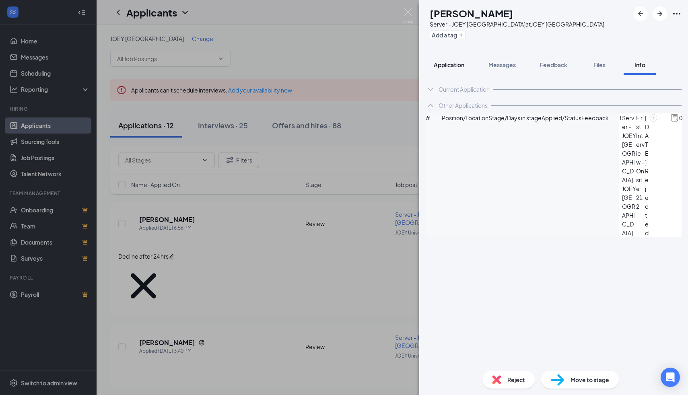
click at [450, 69] on button "Application" at bounding box center [449, 65] width 47 height 20
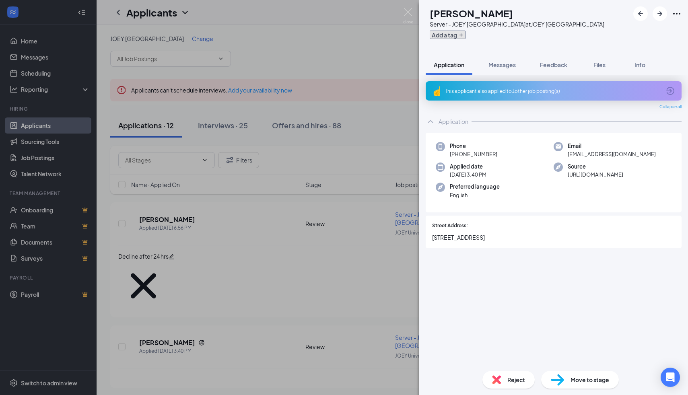
click at [451, 37] on button "Add a tag" at bounding box center [448, 35] width 36 height 8
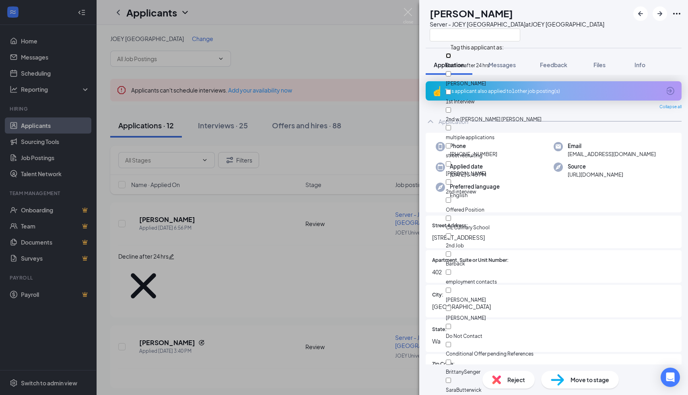
click at [451, 56] on input "Decline after 24 hrs" at bounding box center [448, 55] width 5 height 5
checkbox input "true"
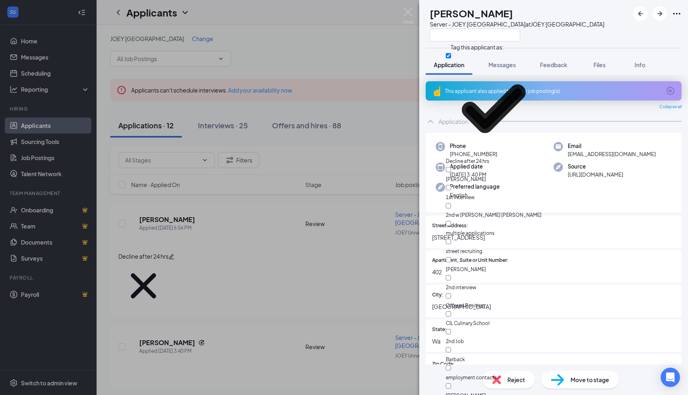
click at [578, 31] on div at bounding box center [517, 34] width 175 height 13
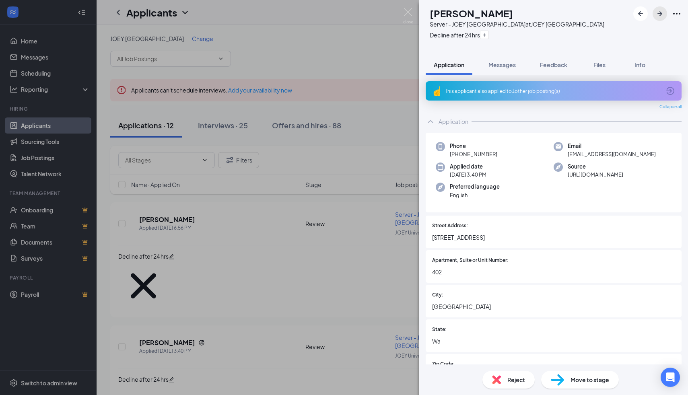
click at [662, 15] on icon "ArrowRight" at bounding box center [660, 14] width 10 height 10
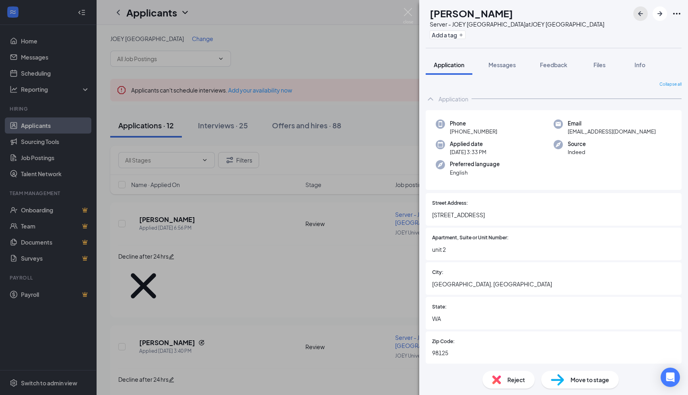
click at [640, 18] on icon "ArrowLeftNew" at bounding box center [640, 14] width 10 height 10
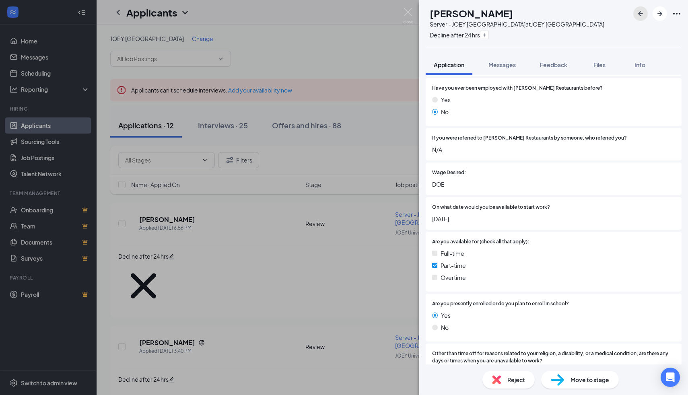
scroll to position [317, 0]
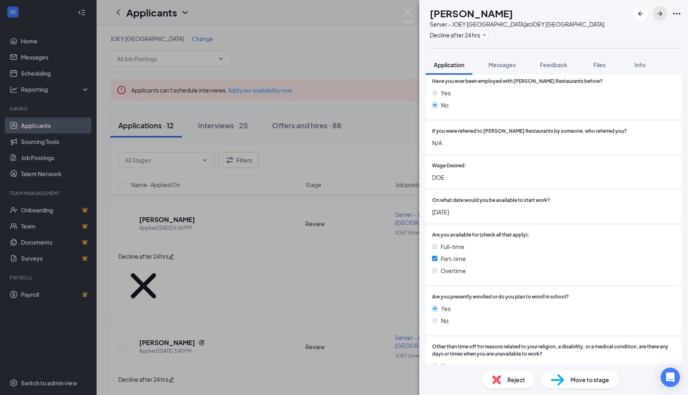
click at [656, 12] on icon "ArrowRight" at bounding box center [660, 14] width 10 height 10
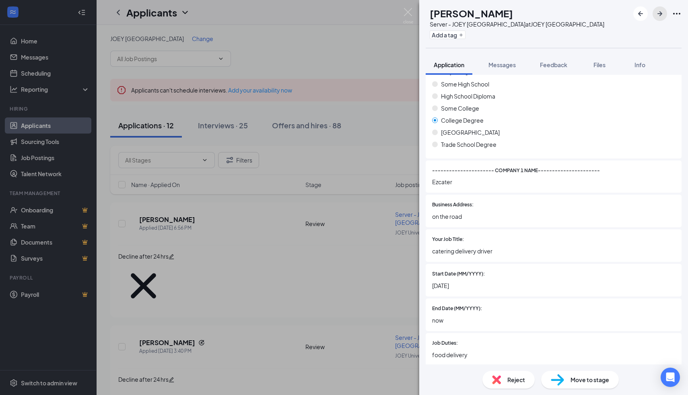
scroll to position [707, 0]
click at [464, 36] on button "Add a tag" at bounding box center [448, 35] width 36 height 8
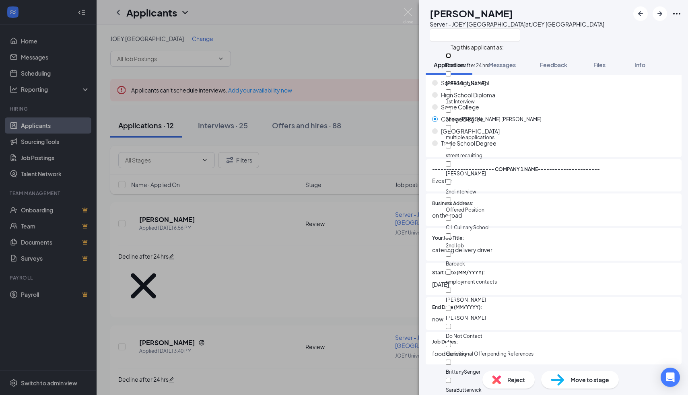
click at [451, 54] on input "Decline after 24 hrs" at bounding box center [448, 55] width 5 height 5
checkbox input "true"
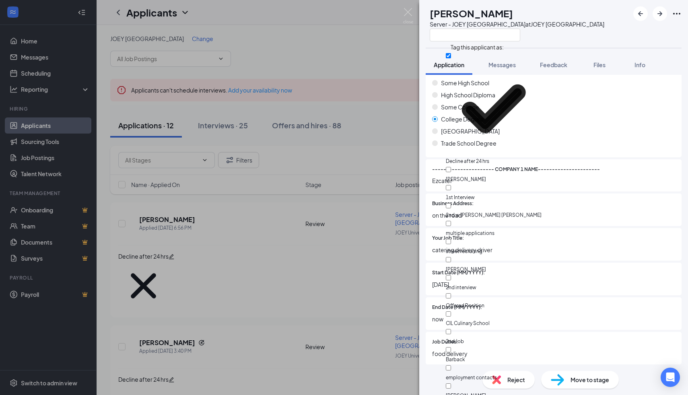
click at [566, 33] on div at bounding box center [517, 34] width 175 height 13
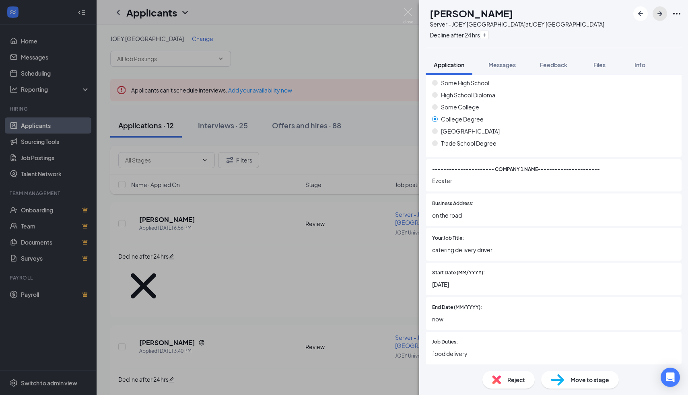
click at [659, 13] on icon "ArrowRight" at bounding box center [659, 13] width 5 height 5
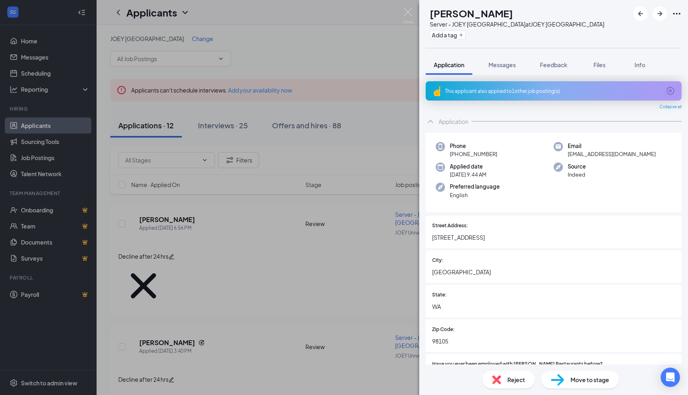
click at [519, 94] on div "This applicant also applied to 1 other job posting(s)" at bounding box center [553, 91] width 216 height 7
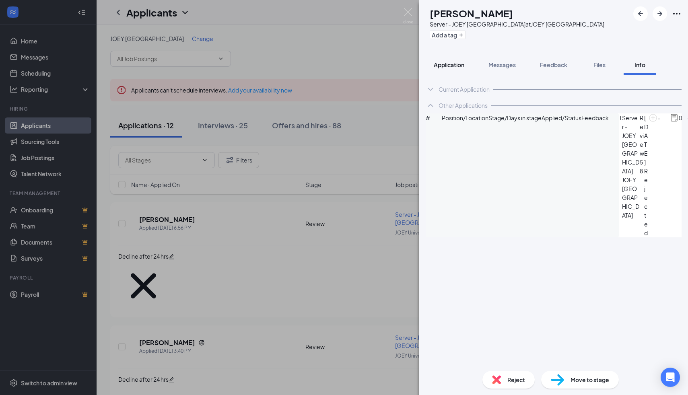
click at [447, 62] on span "Application" at bounding box center [449, 64] width 31 height 7
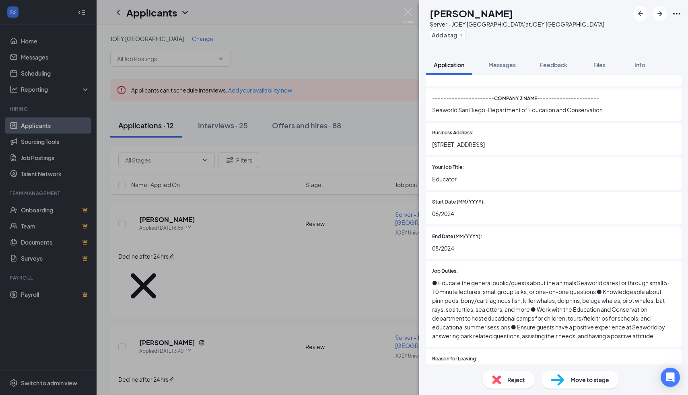
scroll to position [1569, 0]
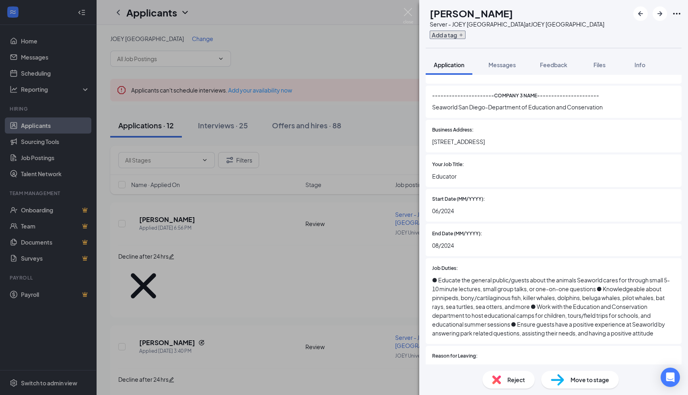
click at [458, 31] on button "Add a tag" at bounding box center [448, 35] width 36 height 8
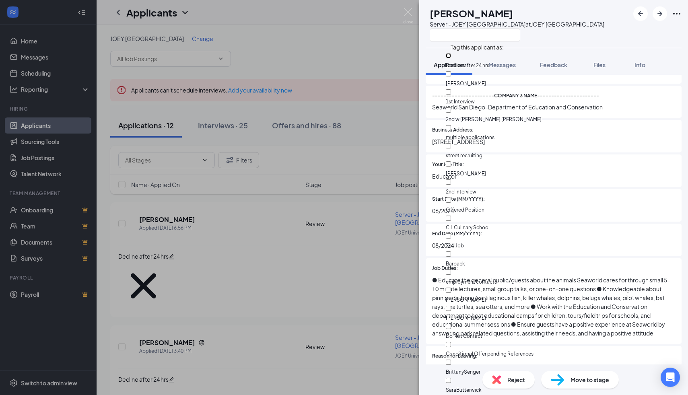
click at [451, 55] on input "Decline after 24 hrs" at bounding box center [448, 55] width 5 height 5
checkbox input "true"
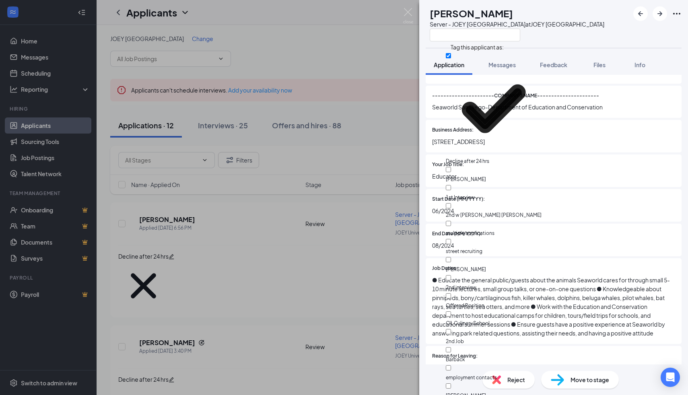
click at [601, 37] on div "BG [PERSON_NAME] Server - JOEY University Village at JOEY [GEOGRAPHIC_DATA]" at bounding box center [553, 24] width 269 height 48
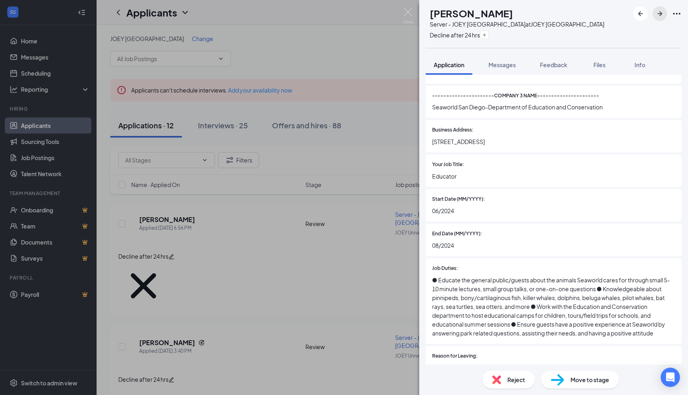
click at [662, 15] on icon "ArrowRight" at bounding box center [660, 14] width 10 height 10
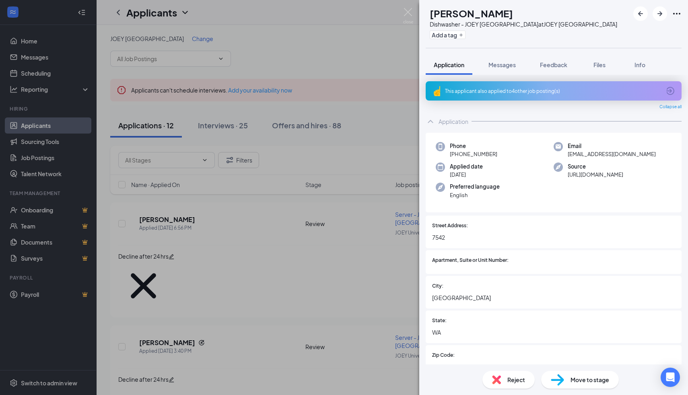
click at [569, 88] on div "This applicant also applied to 4 other job posting(s)" at bounding box center [553, 91] width 216 height 7
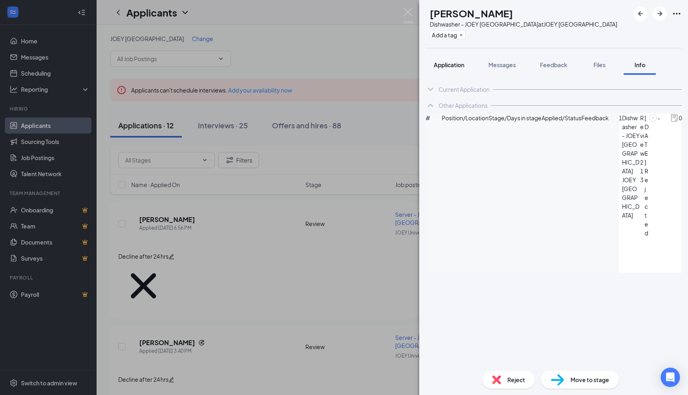
click at [453, 66] on span "Application" at bounding box center [449, 64] width 31 height 7
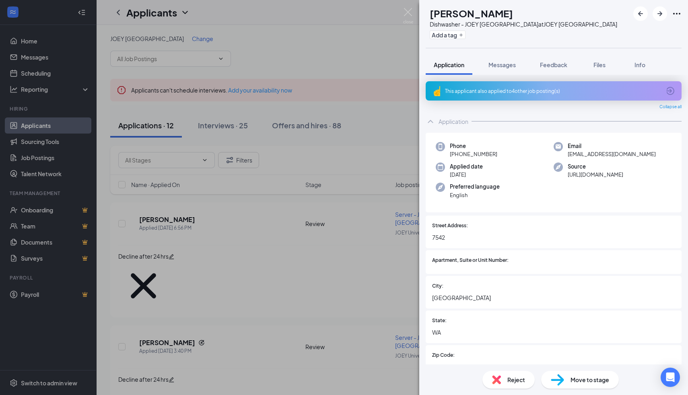
click at [471, 41] on div "Add a tag" at bounding box center [523, 34] width 187 height 13
click at [465, 36] on button "Add a tag" at bounding box center [448, 35] width 36 height 8
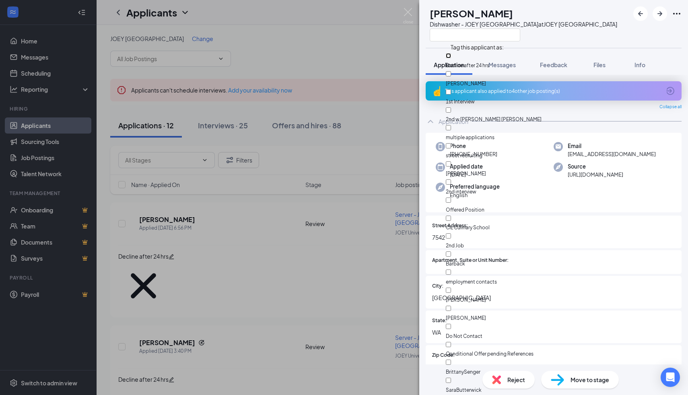
click at [451, 56] on input "Decline after 24 hrs" at bounding box center [448, 55] width 5 height 5
checkbox input "true"
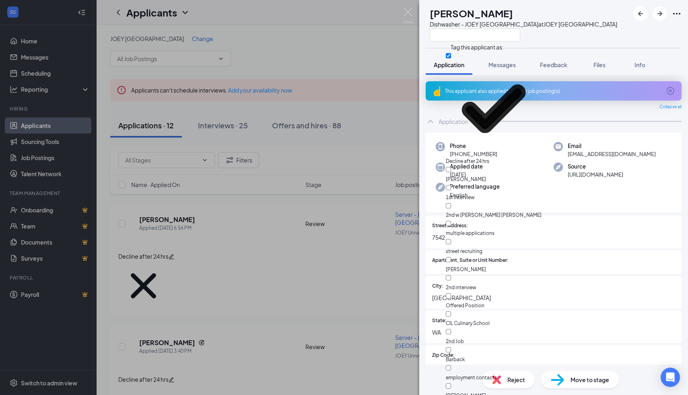
click at [590, 49] on div "ZY [PERSON_NAME] - JOEY University Village at JOEY University Village Applicati…" at bounding box center [553, 197] width 269 height 395
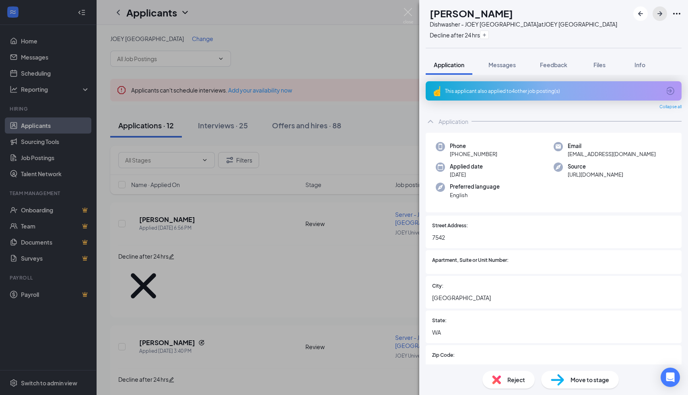
click at [660, 16] on icon "ArrowRight" at bounding box center [660, 14] width 10 height 10
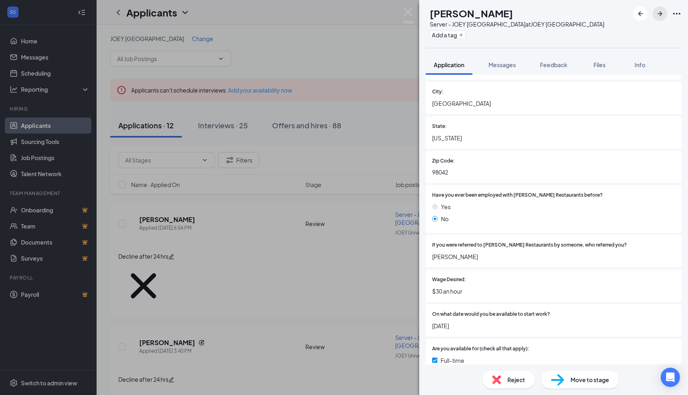
scroll to position [172, 0]
click at [457, 38] on button "Add a tag" at bounding box center [448, 35] width 36 height 8
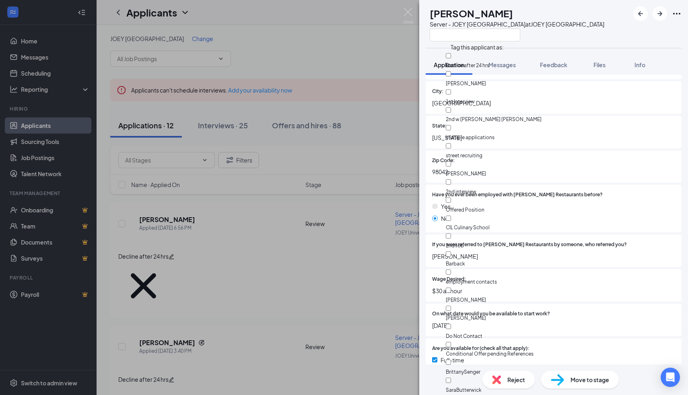
scroll to position [181, 0]
checkbox input "true"
click at [452, 193] on span "Have you ever been employed with [PERSON_NAME] Restaurants before?" at bounding box center [517, 195] width 171 height 8
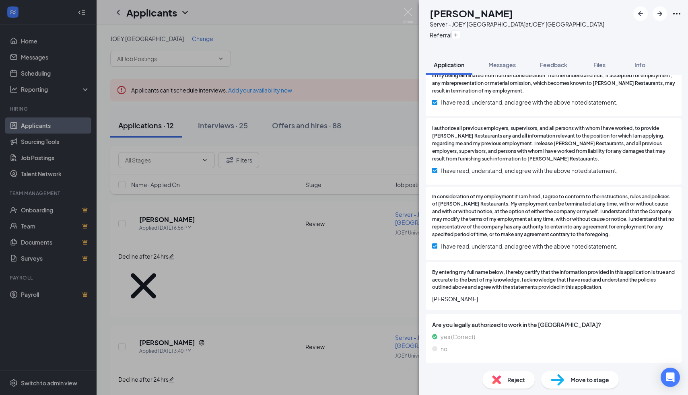
scroll to position [2020, 0]
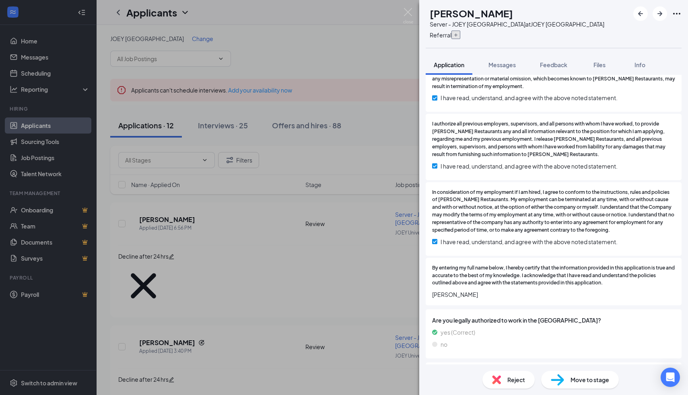
click at [460, 34] on button "button" at bounding box center [455, 35] width 9 height 8
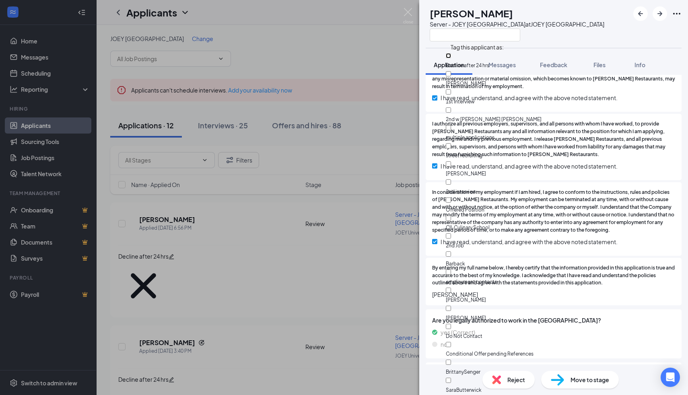
click at [451, 58] on input "Decline after 24 hrs" at bounding box center [448, 55] width 5 height 5
checkbox input "true"
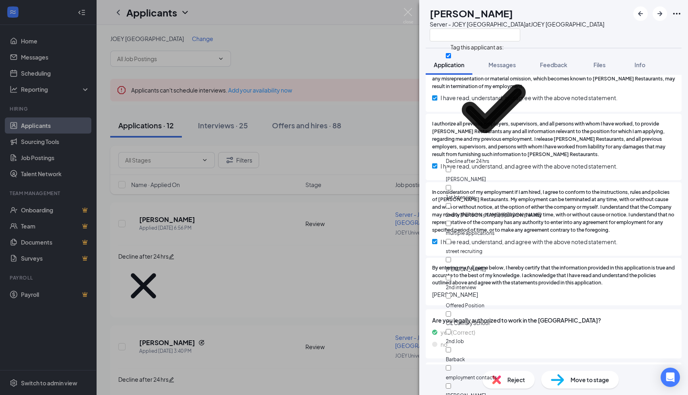
click at [577, 44] on div "CB [PERSON_NAME] Server - JOEY University Village at JOEY [GEOGRAPHIC_DATA]" at bounding box center [553, 24] width 269 height 48
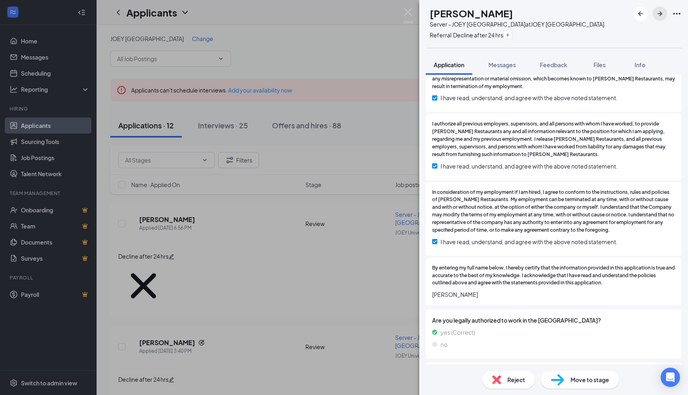
click at [660, 13] on icon "ArrowRight" at bounding box center [659, 13] width 5 height 5
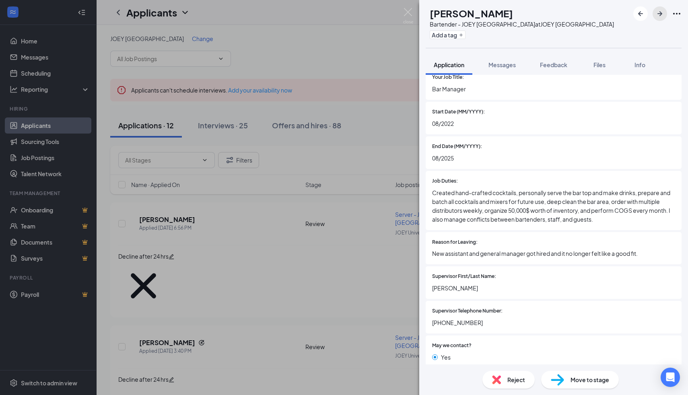
scroll to position [865, 0]
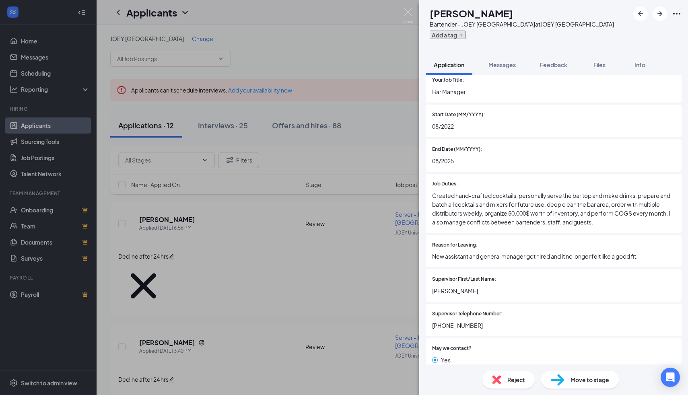
click at [465, 34] on button "Add a tag" at bounding box center [448, 35] width 36 height 8
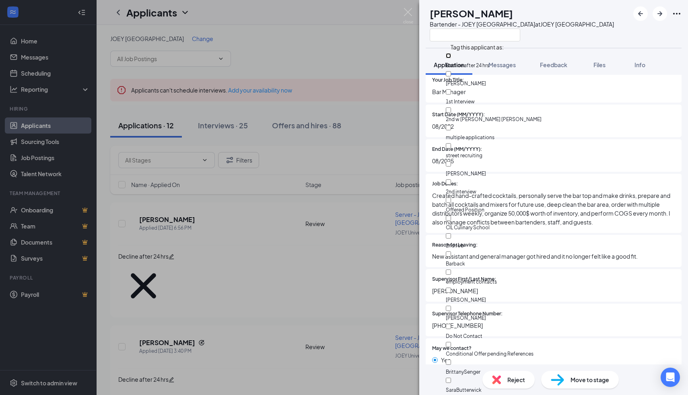
click at [451, 58] on input "Decline after 24 hrs" at bounding box center [448, 55] width 5 height 5
checkbox input "true"
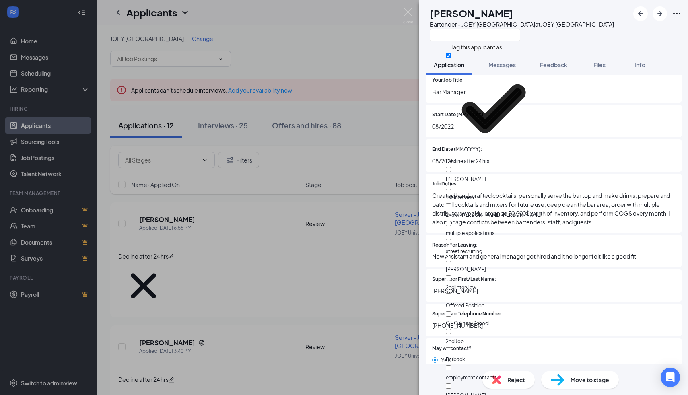
click at [576, 39] on div at bounding box center [522, 34] width 184 height 13
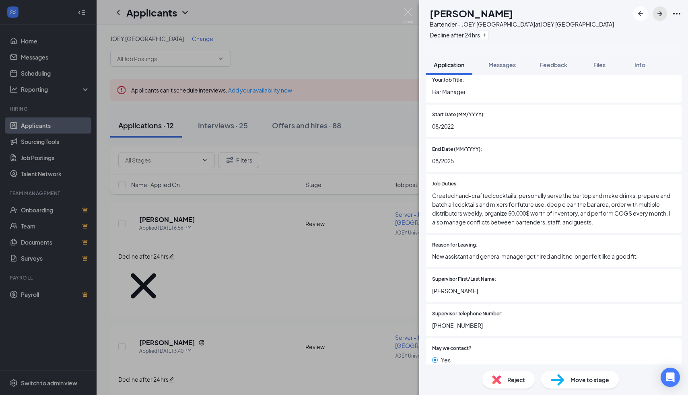
click at [662, 14] on icon "ArrowRight" at bounding box center [660, 14] width 10 height 10
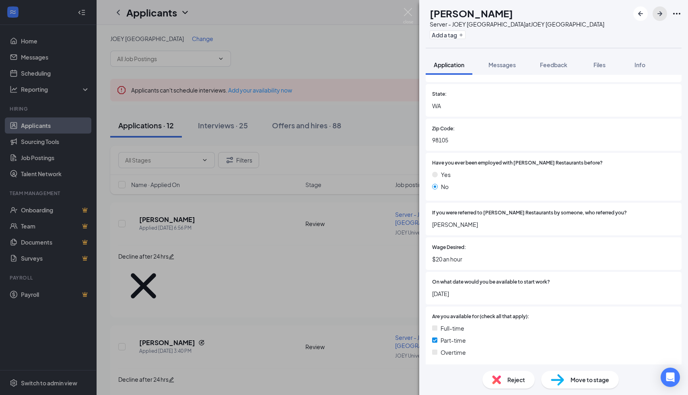
scroll to position [206, 0]
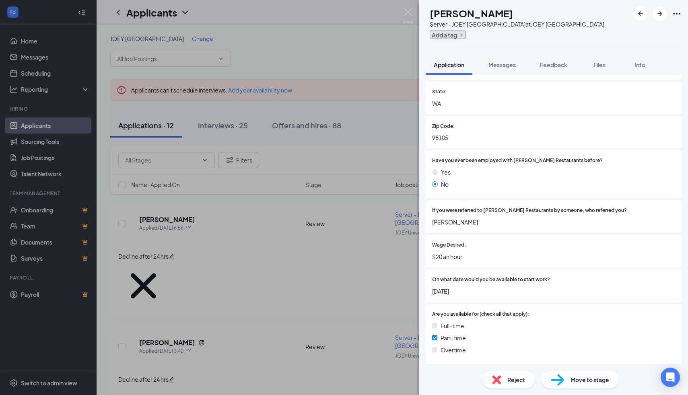
click at [465, 34] on button "Add a tag" at bounding box center [448, 35] width 36 height 8
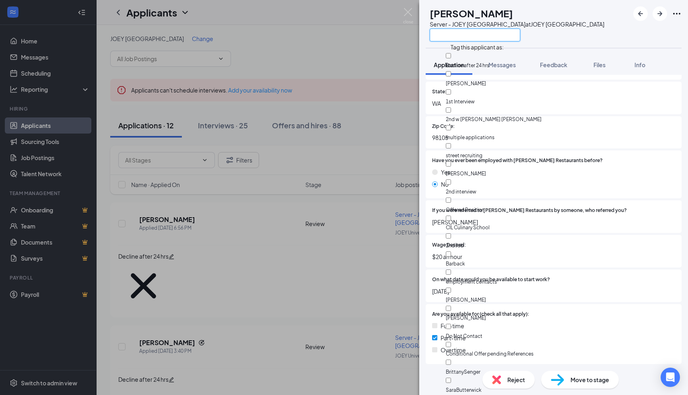
click at [466, 38] on input "text" at bounding box center [475, 35] width 90 height 13
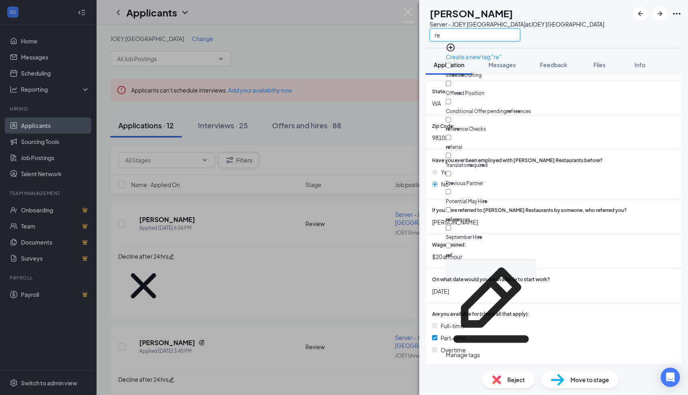
type input "re"
click at [451, 135] on input "re ferral" at bounding box center [448, 137] width 5 height 5
checkbox input "true"
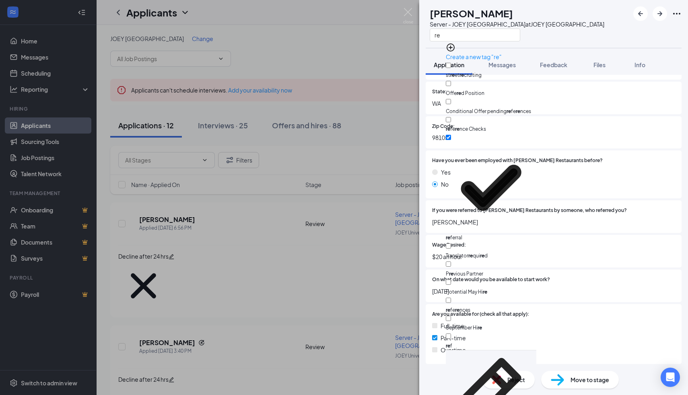
click at [452, 204] on div "If you were referred to [PERSON_NAME] Restaurants by someone, who referred you?…" at bounding box center [554, 216] width 256 height 33
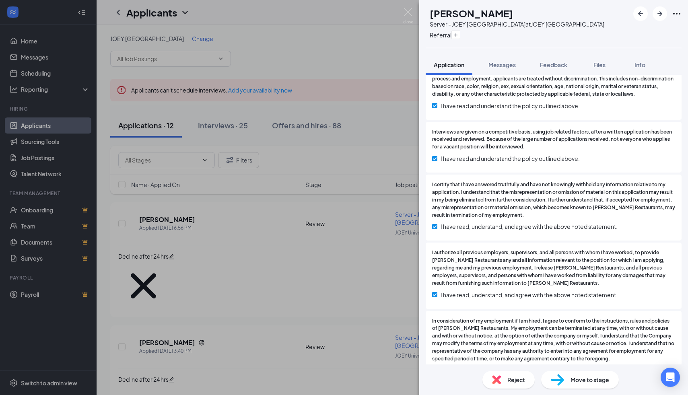
scroll to position [2034, 0]
click at [458, 33] on icon "Plus" at bounding box center [455, 35] width 5 height 5
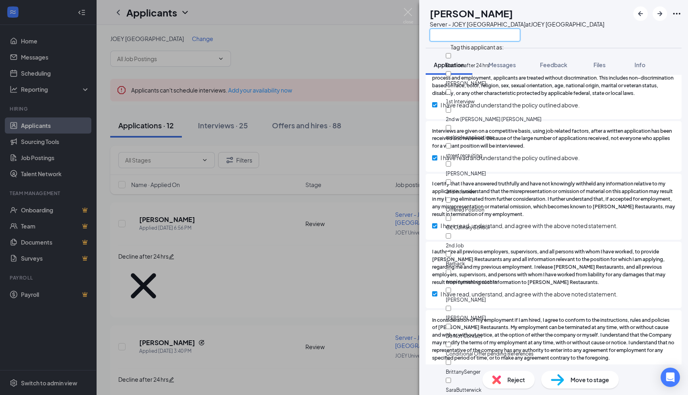
click at [477, 34] on input "text" at bounding box center [475, 35] width 90 height 13
click at [451, 56] on input "Decline after 24 hrs" at bounding box center [448, 55] width 5 height 5
checkbox input "true"
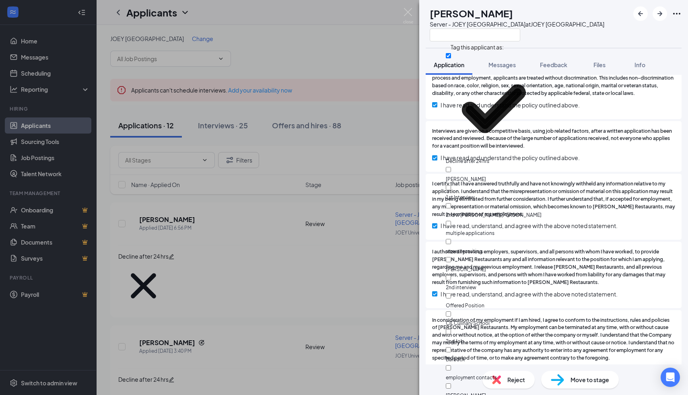
click at [583, 16] on div "[PERSON_NAME]" at bounding box center [517, 13] width 175 height 14
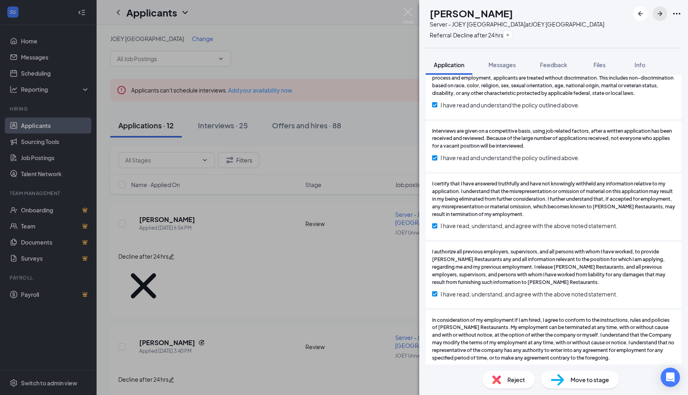
click at [664, 14] on button "button" at bounding box center [659, 13] width 14 height 14
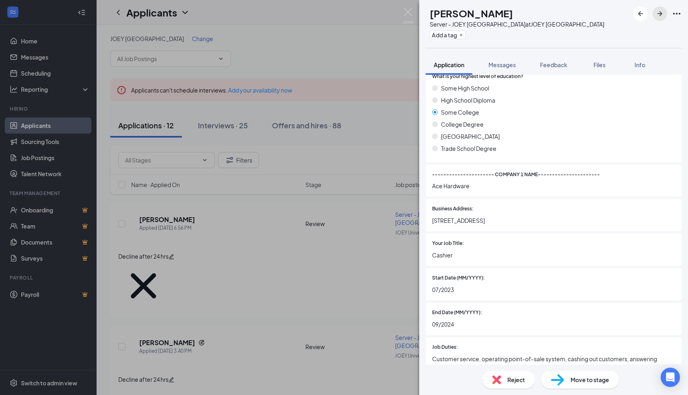
scroll to position [697, 0]
